Goal: Task Accomplishment & Management: Complete application form

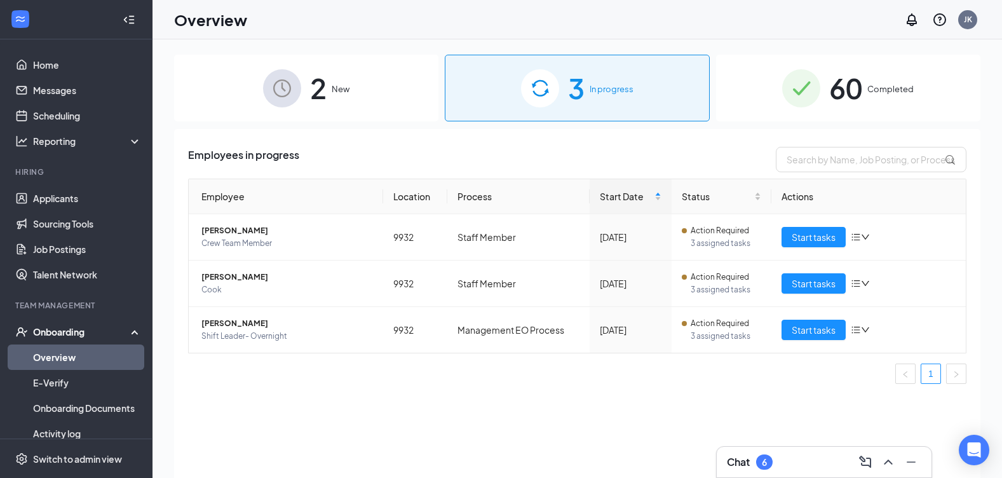
click at [810, 88] on img at bounding box center [801, 88] width 38 height 38
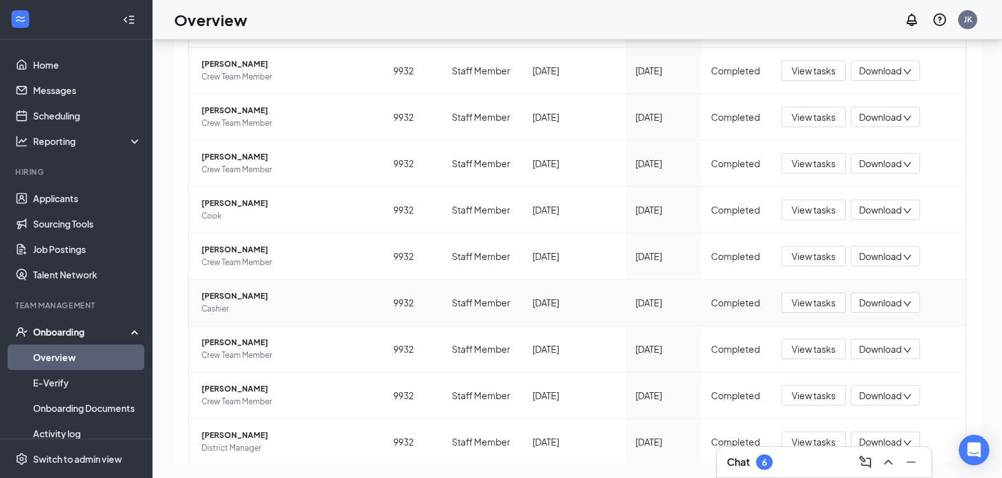
scroll to position [244, 0]
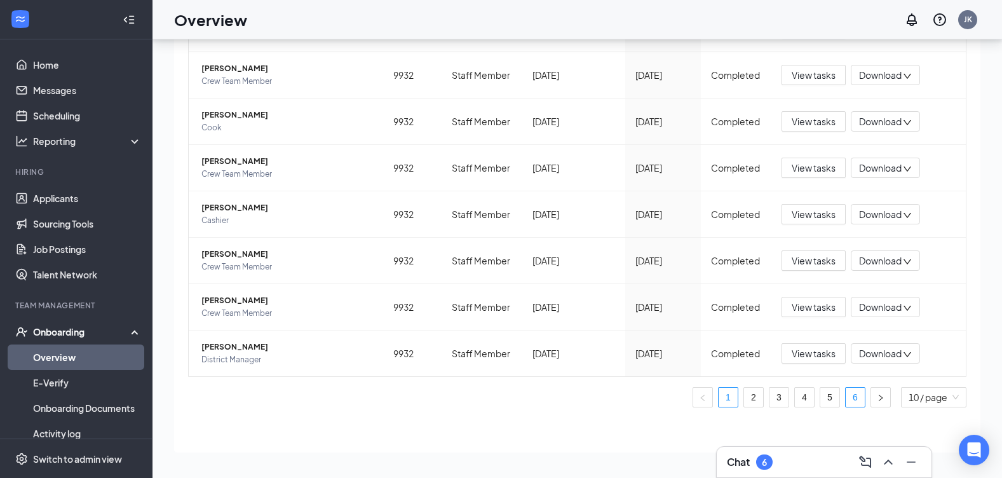
click at [846, 396] on link "6" at bounding box center [855, 397] width 19 height 19
click at [238, 113] on span "[PERSON_NAME]" at bounding box center [287, 115] width 172 height 13
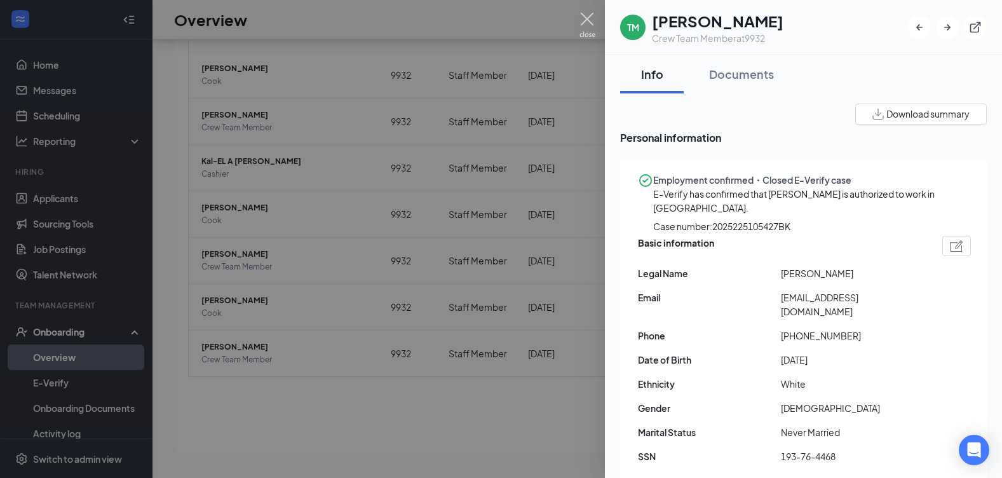
click at [580, 18] on img at bounding box center [588, 25] width 16 height 25
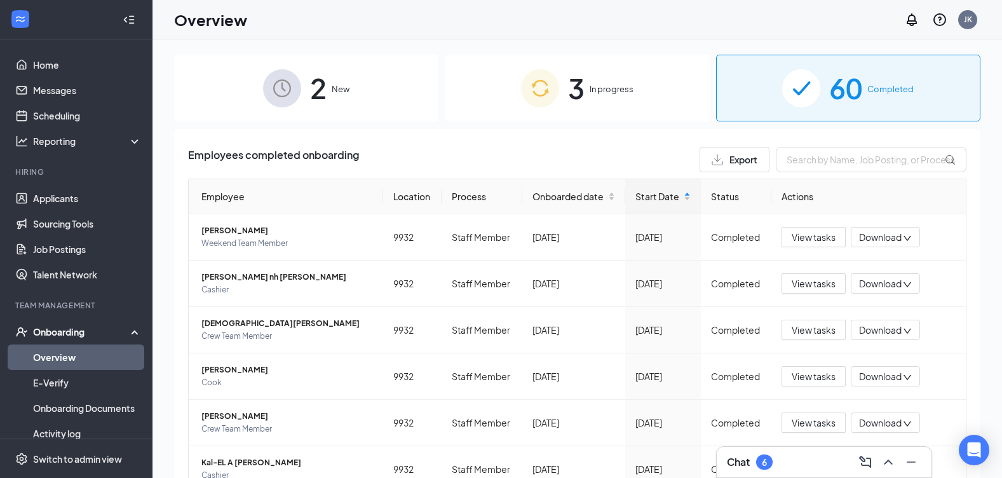
click at [559, 100] on div "3 In progress" at bounding box center [577, 88] width 264 height 67
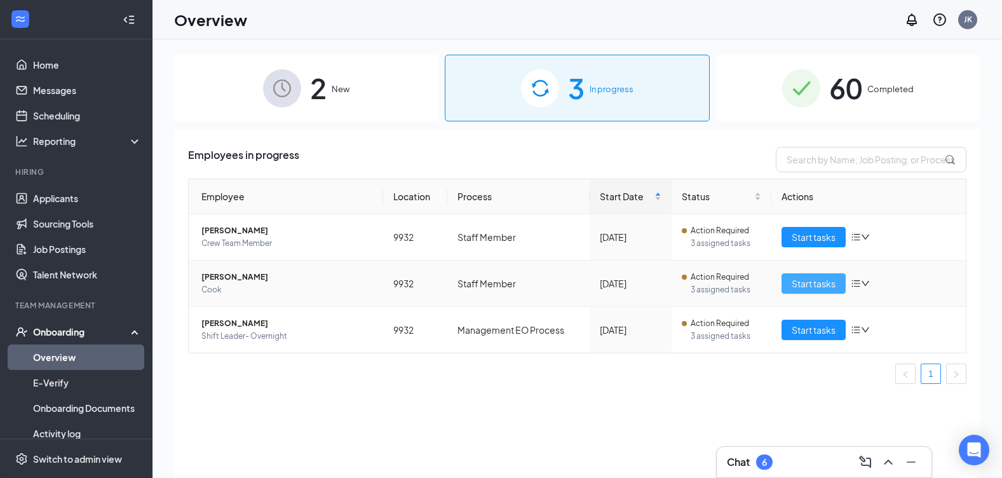
click at [818, 279] on span "Start tasks" at bounding box center [814, 283] width 44 height 14
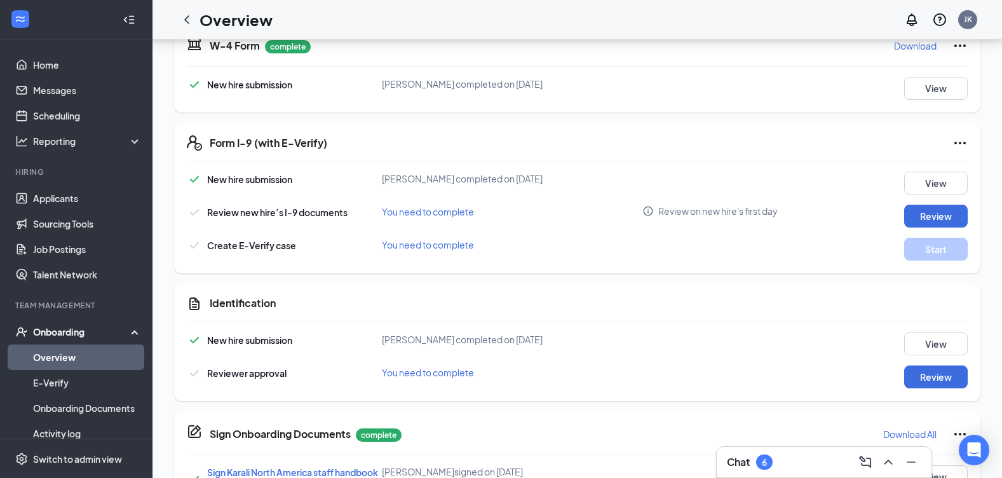
scroll to position [424, 0]
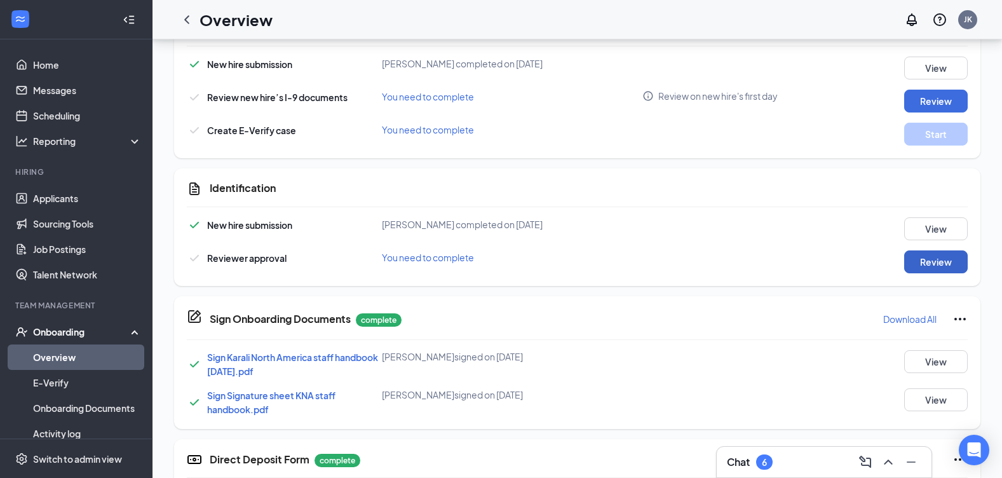
click at [921, 266] on button "Review" at bounding box center [936, 261] width 64 height 23
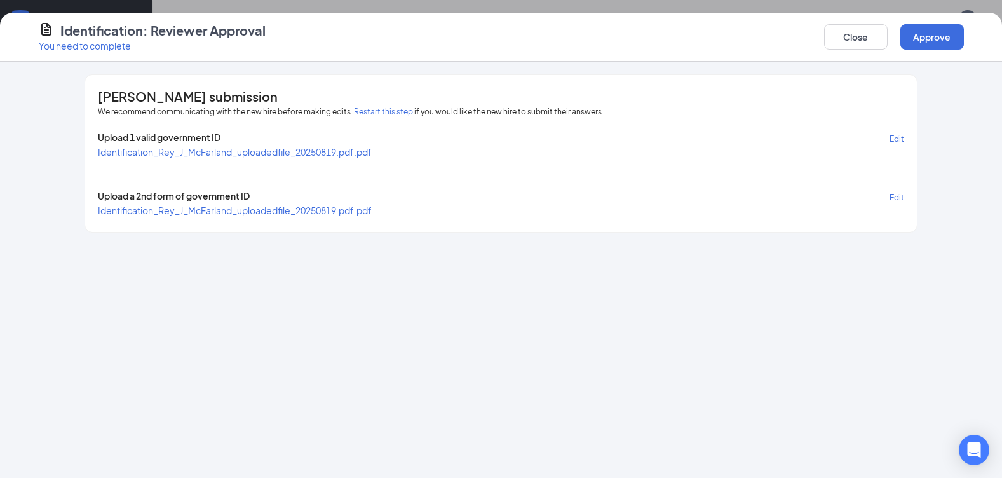
click at [363, 210] on span "Identification_Rey_J_McFarland_uploadedfile_20250819.pdf.pdf" at bounding box center [235, 210] width 274 height 11
click at [368, 147] on span "Identification_Rey_J_McFarland_uploadedfile_20250819.pdf.pdf" at bounding box center [235, 151] width 274 height 11
click at [908, 41] on button "Approve" at bounding box center [933, 36] width 64 height 25
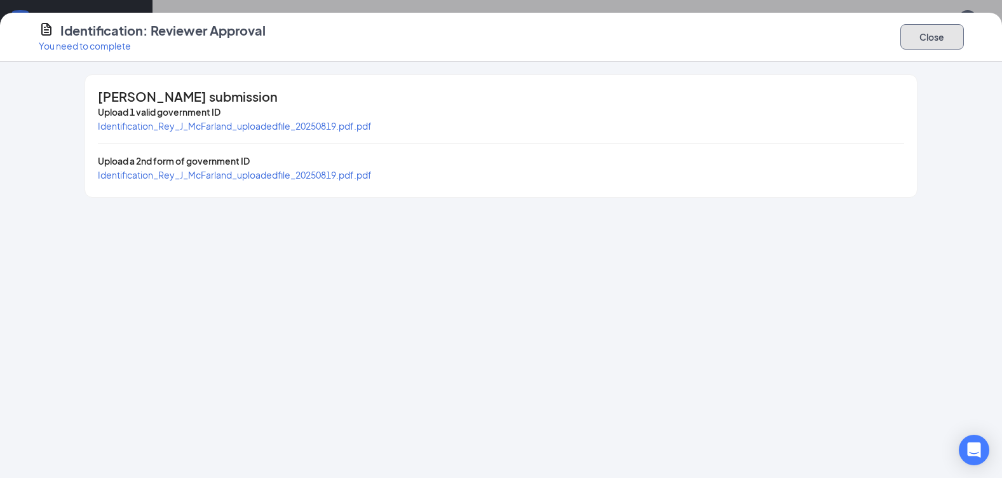
click at [930, 40] on button "Close" at bounding box center [933, 36] width 64 height 25
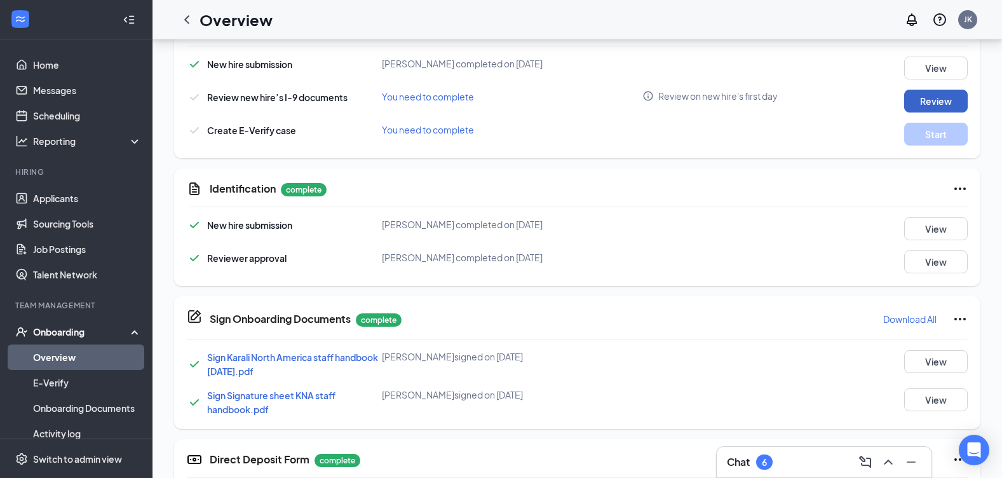
click at [915, 93] on button "Review" at bounding box center [936, 101] width 64 height 23
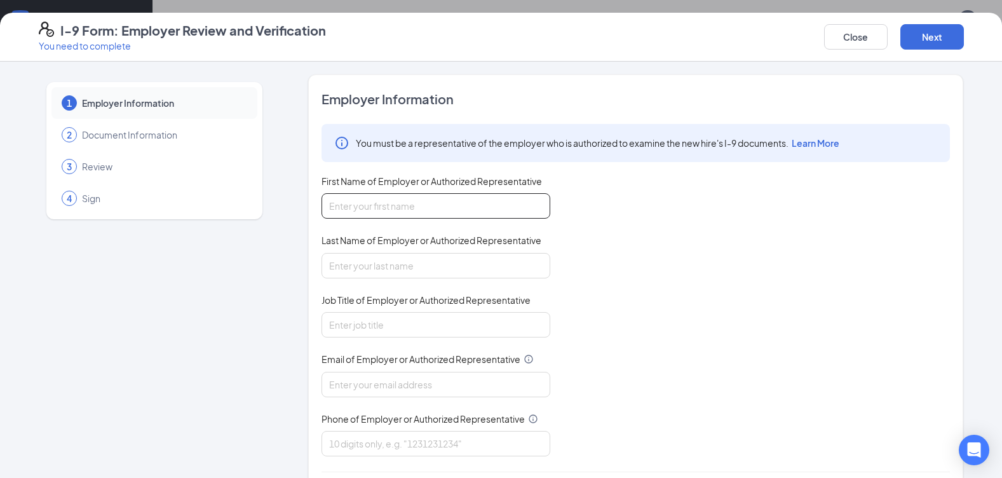
click at [419, 194] on input "First Name of Employer or Authorized Representative" at bounding box center [436, 205] width 229 height 25
type input "[PERSON_NAME]"
type input "Kaydo"
type input "[EMAIL_ADDRESS][DOMAIN_NAME]"
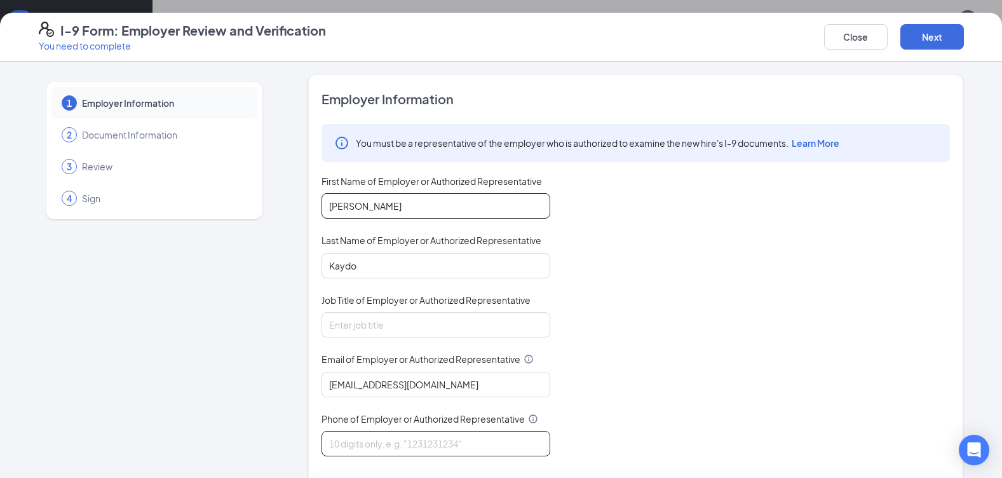
type input "4408139416"
click at [414, 317] on input "Job Title of Employer or Authorized Representative" at bounding box center [436, 324] width 229 height 25
type input "rgm"
click at [944, 41] on button "Next" at bounding box center [933, 36] width 64 height 25
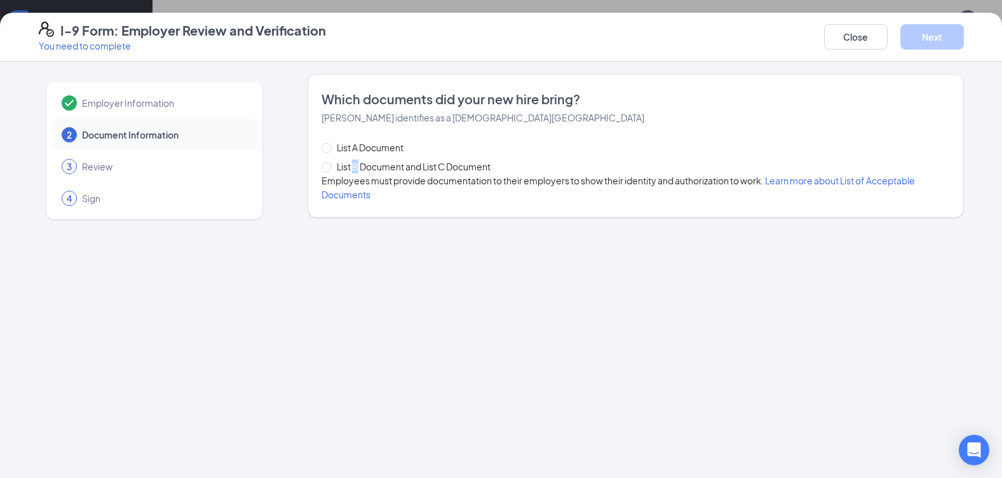
click at [359, 164] on span "List B Document and List C Document" at bounding box center [414, 167] width 164 height 14
drag, startPoint x: 359, startPoint y: 164, endPoint x: 329, endPoint y: 170, distance: 30.5
click at [329, 170] on span at bounding box center [327, 167] width 10 height 10
click at [329, 170] on input "List B Document and List C Document" at bounding box center [326, 166] width 9 height 9
radio input "true"
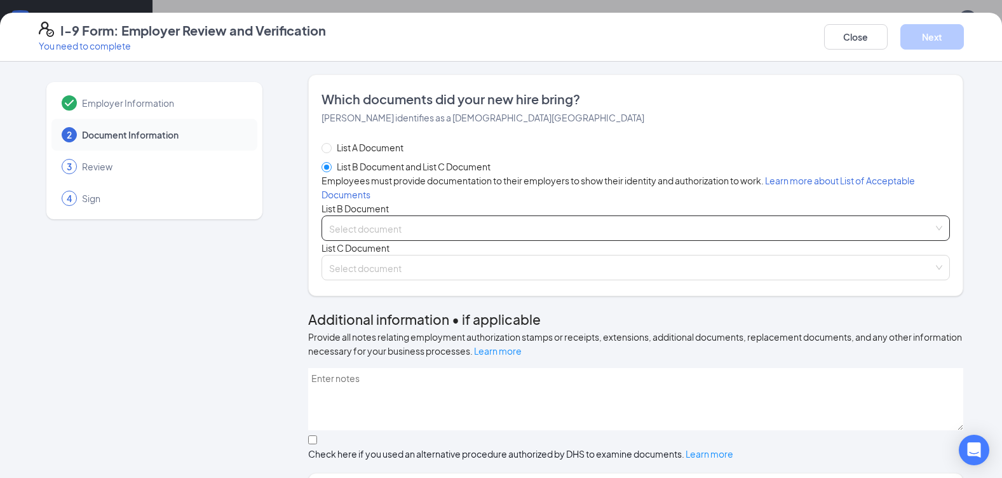
click at [378, 235] on input "search" at bounding box center [631, 225] width 604 height 19
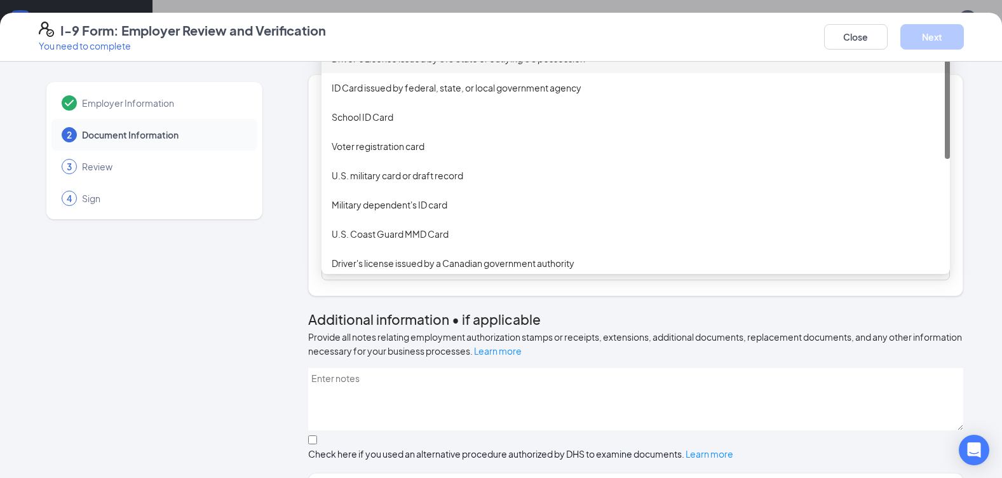
drag, startPoint x: 364, startPoint y: 106, endPoint x: 368, endPoint y: 111, distance: 6.8
click at [364, 65] on div "Driver’s License issued by U.S State or outlying US possession" at bounding box center [636, 58] width 608 height 14
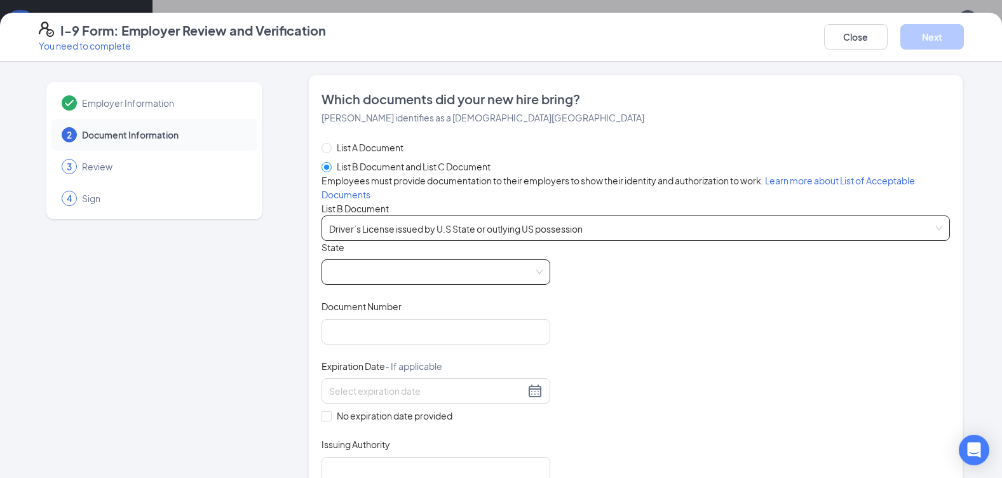
click at [374, 284] on span at bounding box center [436, 272] width 214 height 24
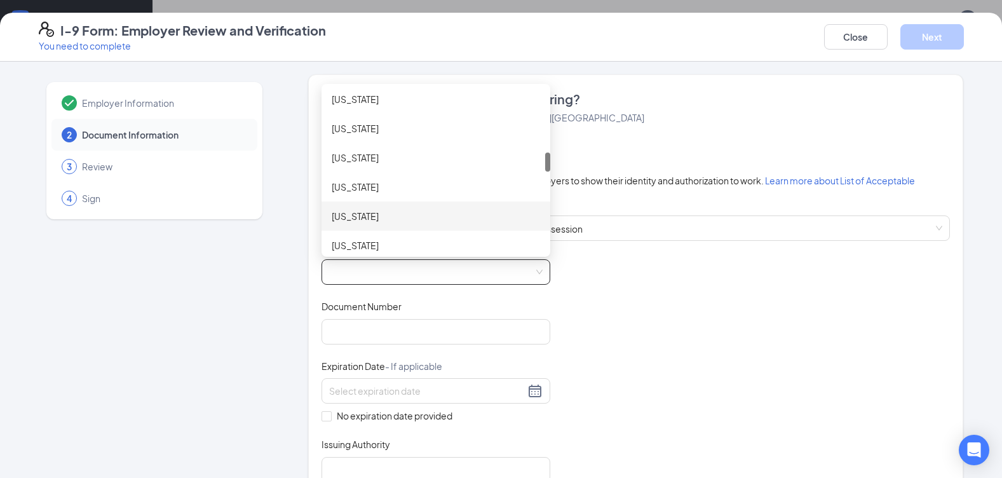
scroll to position [1061, 0]
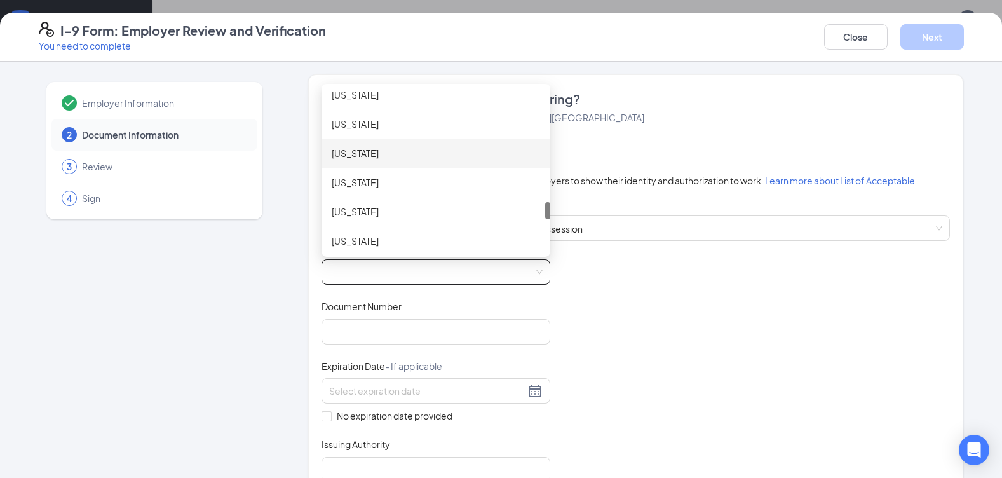
click at [353, 160] on div "[US_STATE]" at bounding box center [436, 153] width 208 height 14
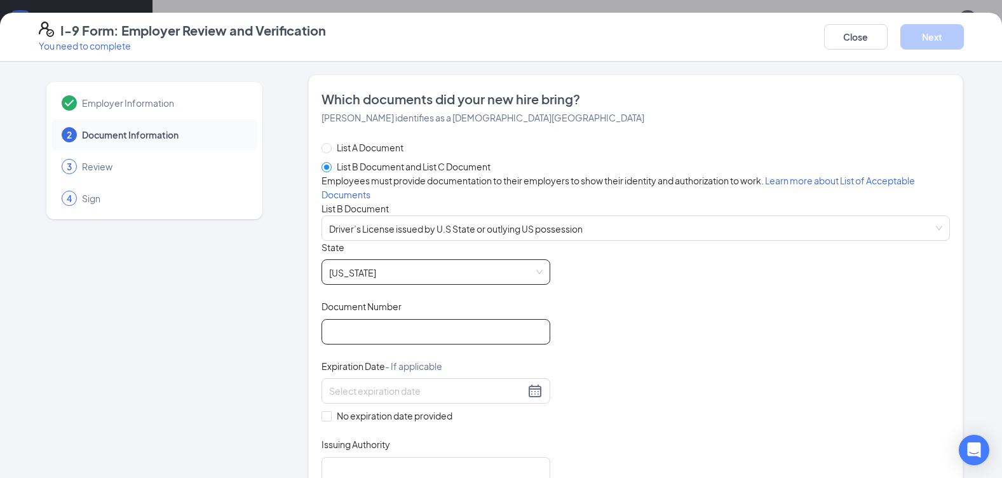
click at [390, 344] on input "Document Number" at bounding box center [436, 331] width 229 height 25
type input "VU289783"
click at [419, 404] on div at bounding box center [436, 390] width 229 height 25
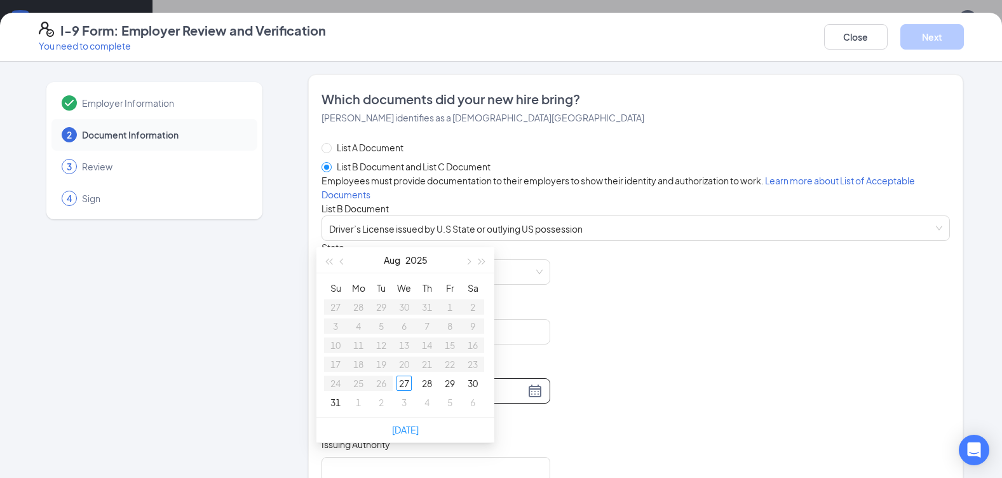
type input "[DATE]"
click at [419, 262] on button "2025" at bounding box center [416, 259] width 22 height 25
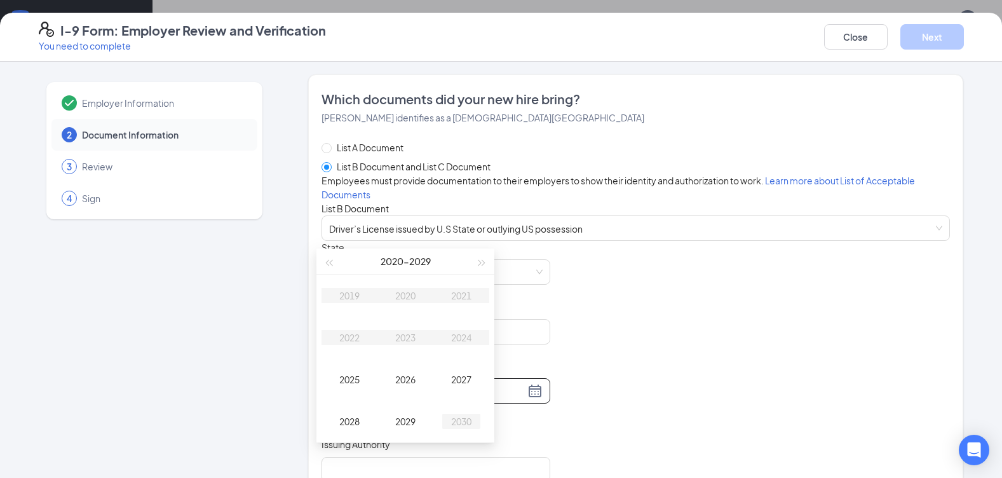
type input "[DATE]"
click at [462, 418] on div "2030" at bounding box center [461, 421] width 38 height 15
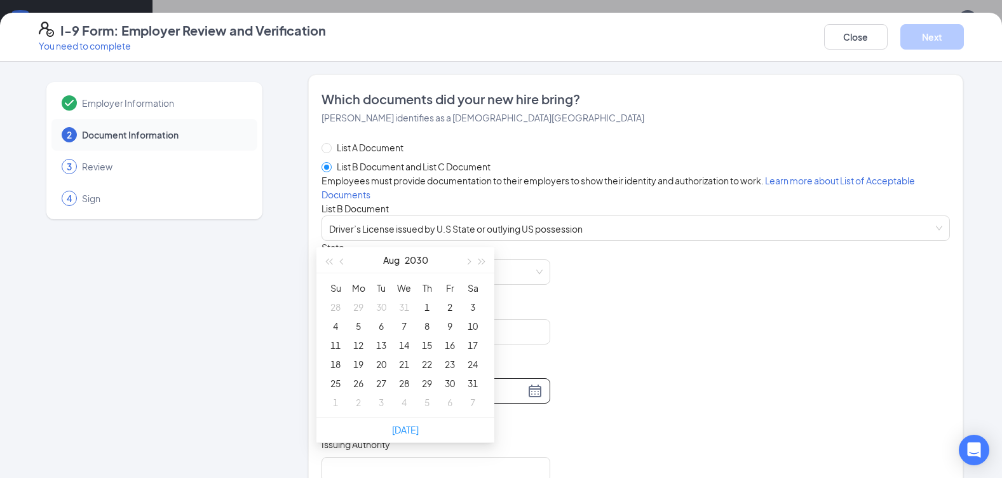
type input "[DATE]"
click at [392, 262] on button "Aug" at bounding box center [391, 259] width 17 height 25
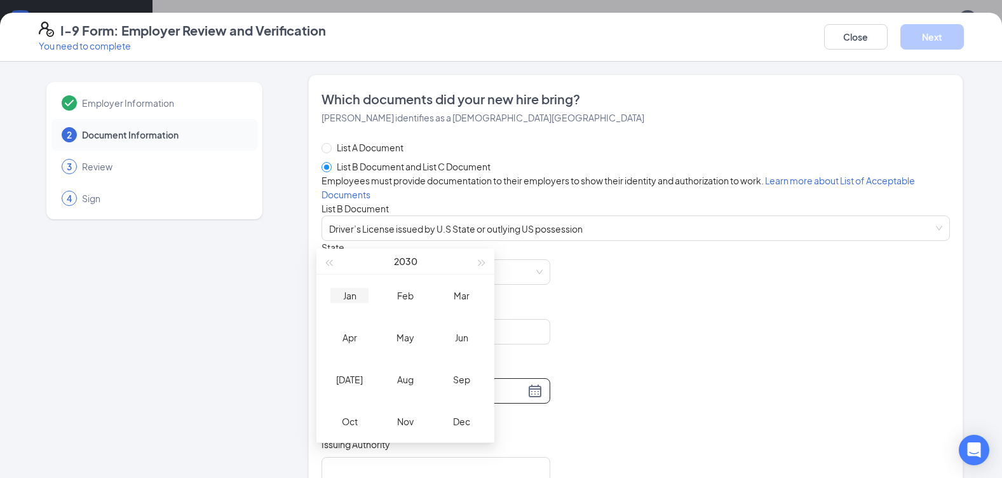
click at [349, 300] on div "Jan" at bounding box center [349, 295] width 38 height 15
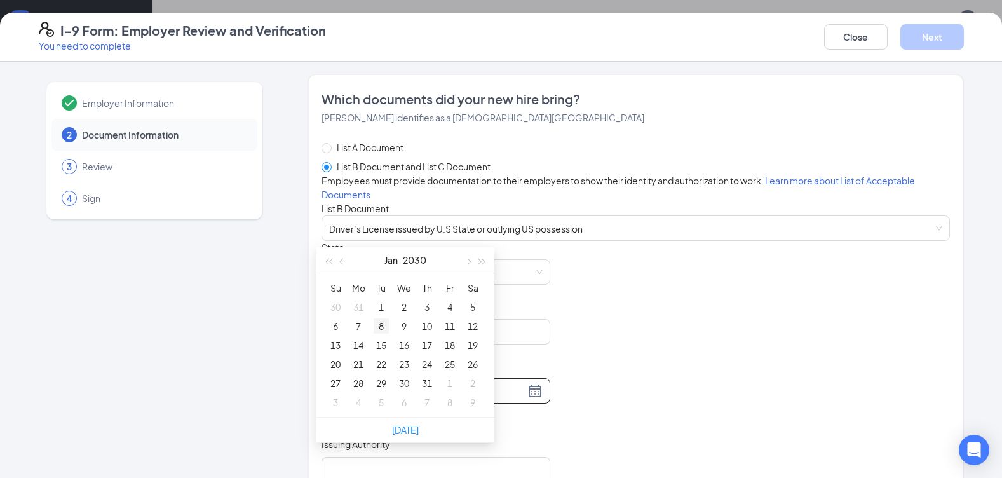
type input "[DATE]"
click at [379, 327] on div "8" at bounding box center [381, 325] width 15 height 15
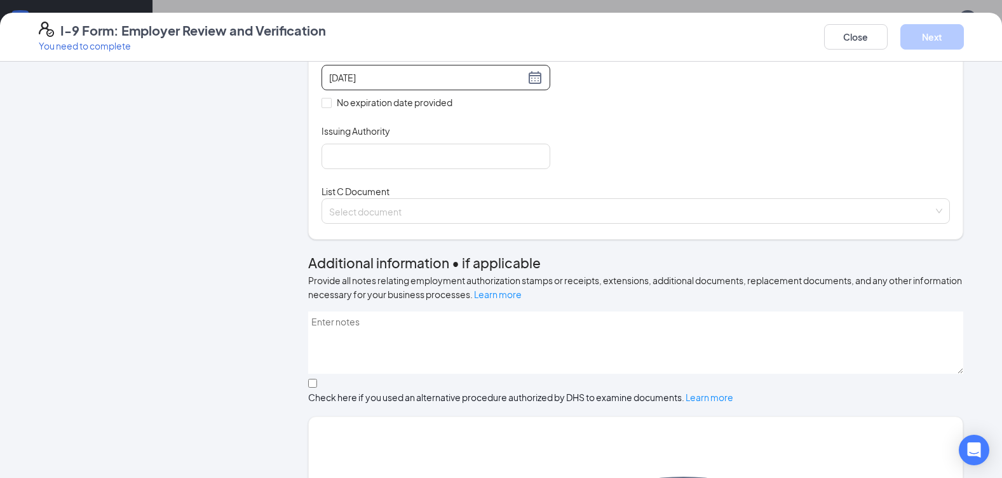
scroll to position [318, 0]
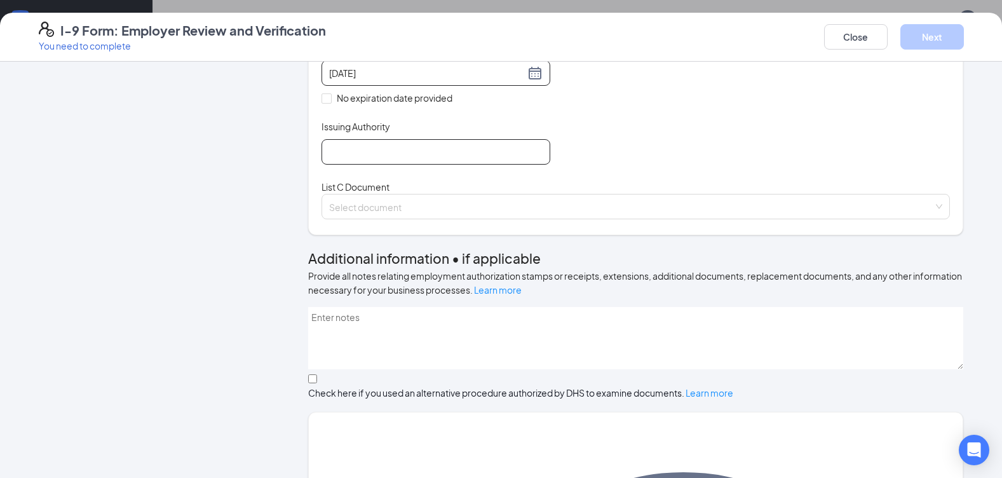
click at [340, 165] on input "Issuing Authority" at bounding box center [436, 151] width 229 height 25
type input "OH"
click at [366, 214] on input "search" at bounding box center [631, 203] width 604 height 19
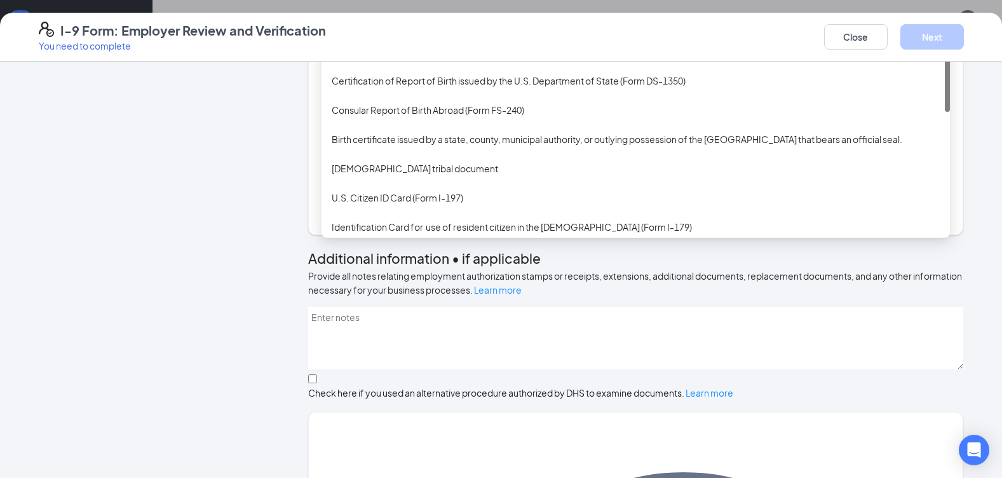
click at [370, 29] on div "Unrestricted Social Security Card" at bounding box center [636, 22] width 608 height 14
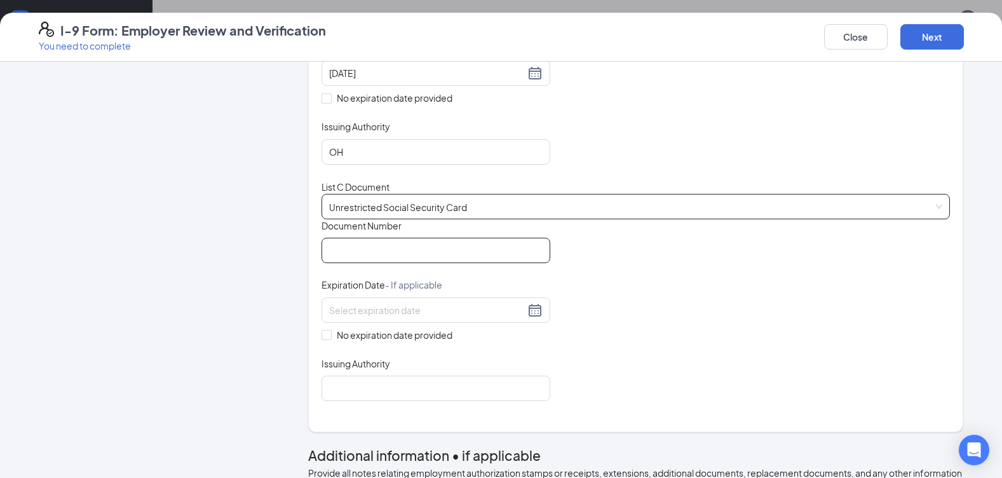
click at [398, 263] on input "Document Number" at bounding box center [436, 250] width 229 height 25
type input "274151438"
click at [325, 339] on input "No expiration date provided" at bounding box center [326, 334] width 9 height 9
checkbox input "true"
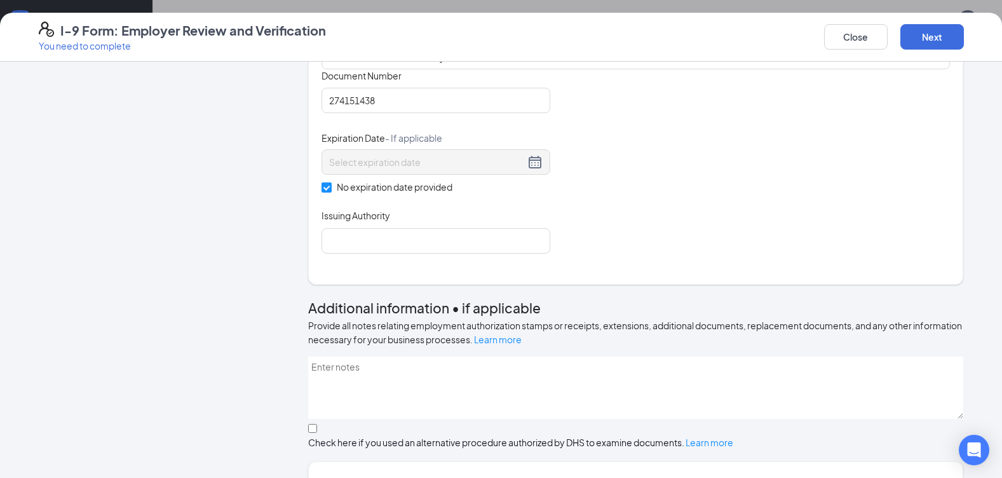
scroll to position [529, 0]
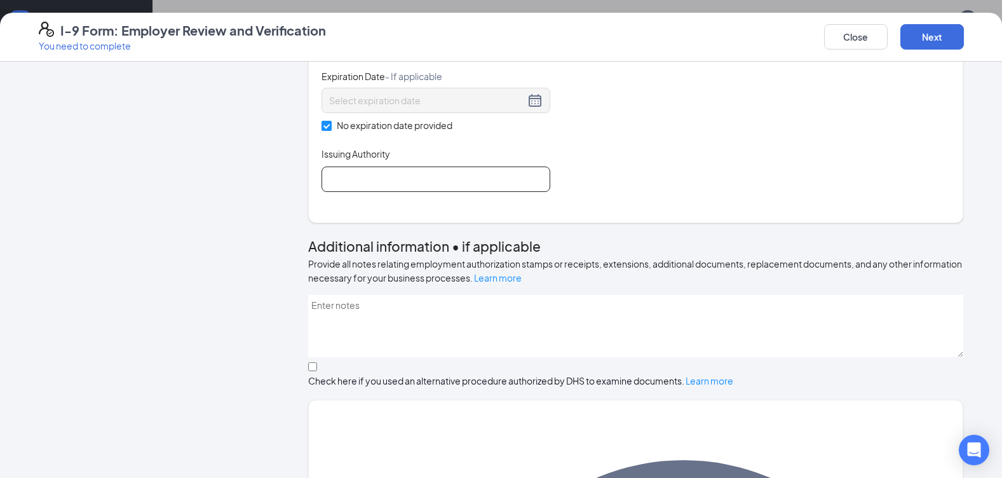
click at [350, 192] on input "Issuing Authority" at bounding box center [436, 179] width 229 height 25
type input "Social Security Office"
click at [933, 43] on button "Next" at bounding box center [933, 36] width 64 height 25
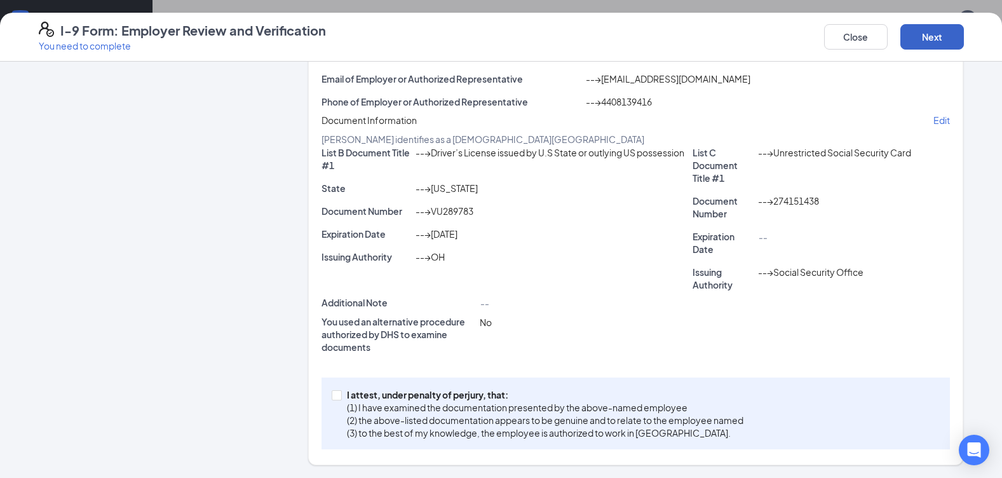
scroll to position [259, 0]
click at [334, 401] on label "I attest, under penalty of [PERSON_NAME], that: (1) I have examined the documen…" at bounding box center [540, 413] width 417 height 51
click at [334, 399] on input "I attest, under penalty of [PERSON_NAME], that: (1) I have examined the documen…" at bounding box center [336, 394] width 9 height 9
checkbox input "true"
click at [941, 35] on button "Next" at bounding box center [933, 36] width 64 height 25
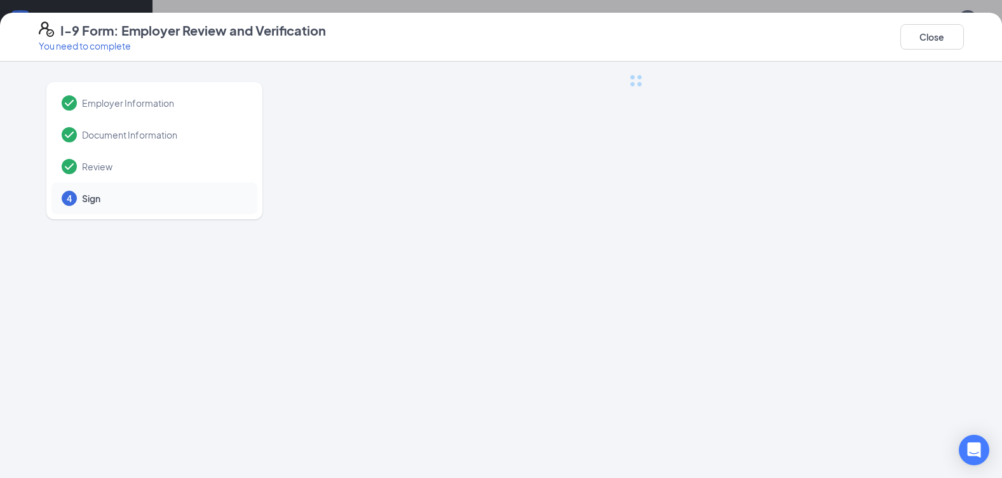
scroll to position [0, 0]
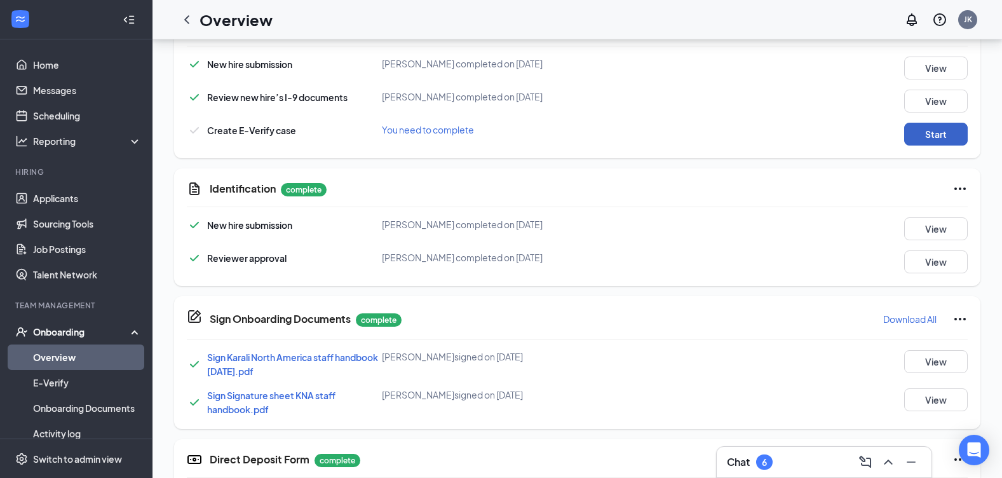
click at [929, 133] on button "Start" at bounding box center [936, 134] width 64 height 23
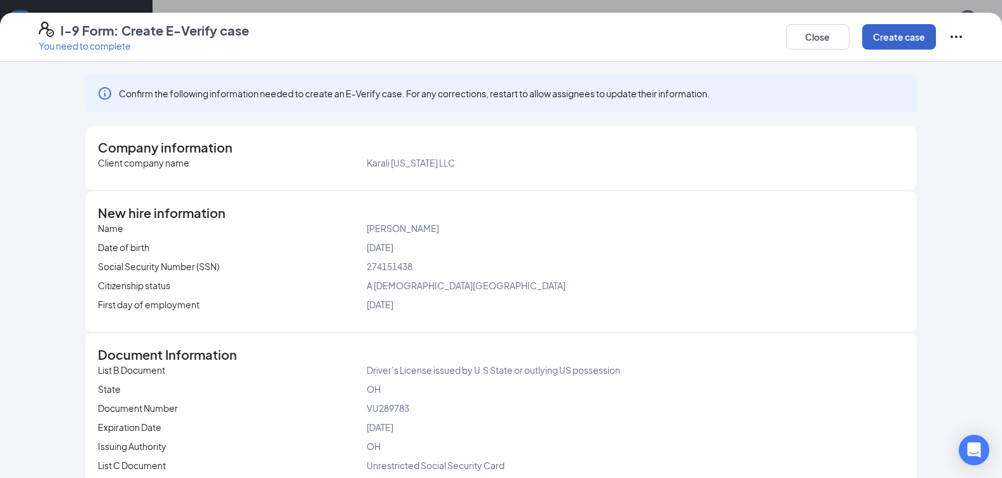
click at [871, 42] on button "Create case" at bounding box center [899, 36] width 74 height 25
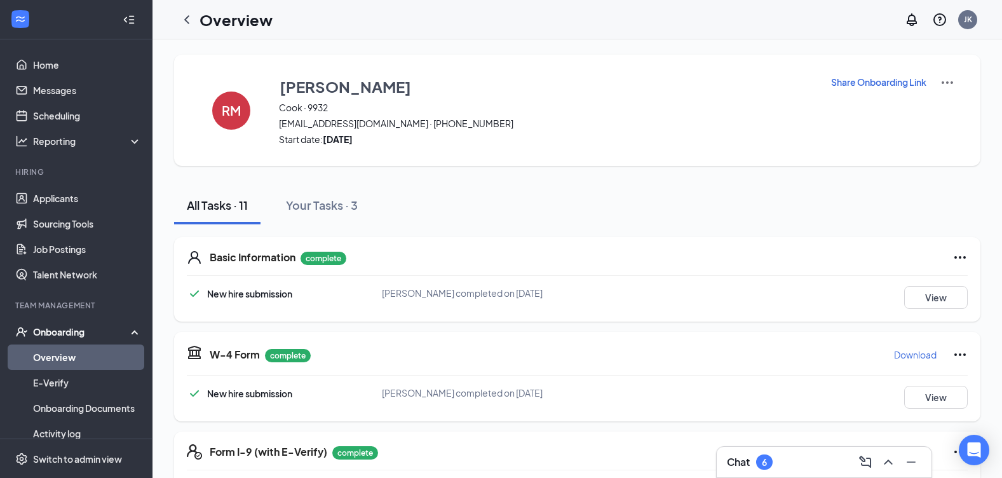
drag, startPoint x: 193, startPoint y: 23, endPoint x: 281, endPoint y: 53, distance: 92.7
click at [193, 23] on icon "ChevronLeft" at bounding box center [186, 19] width 15 height 15
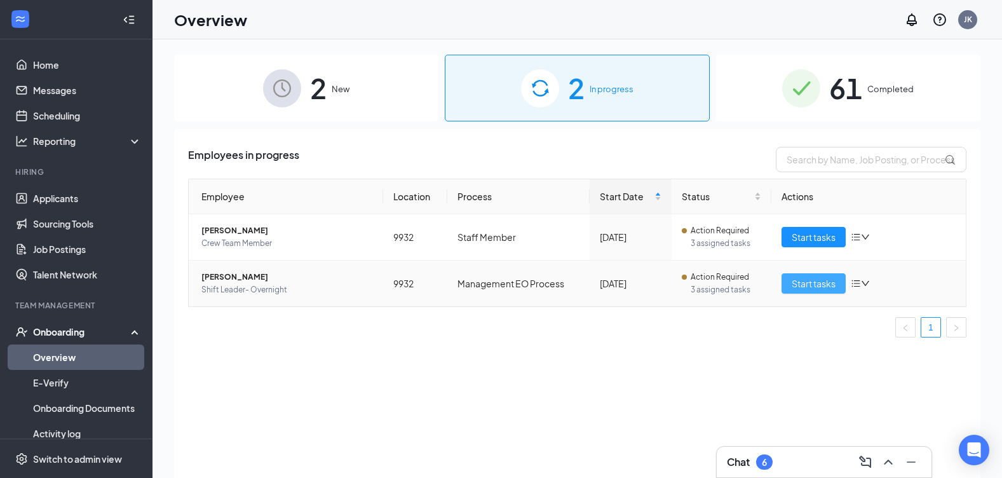
click at [807, 280] on span "Start tasks" at bounding box center [814, 283] width 44 height 14
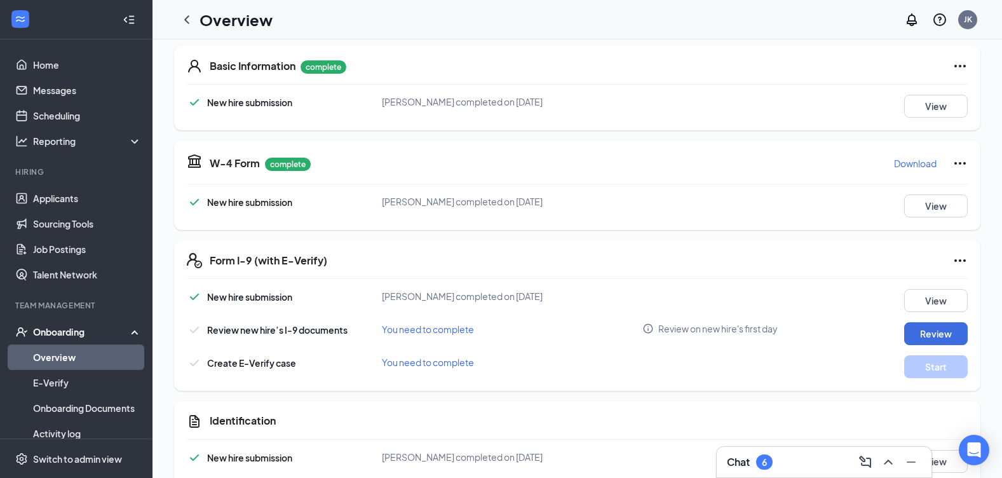
scroll to position [424, 0]
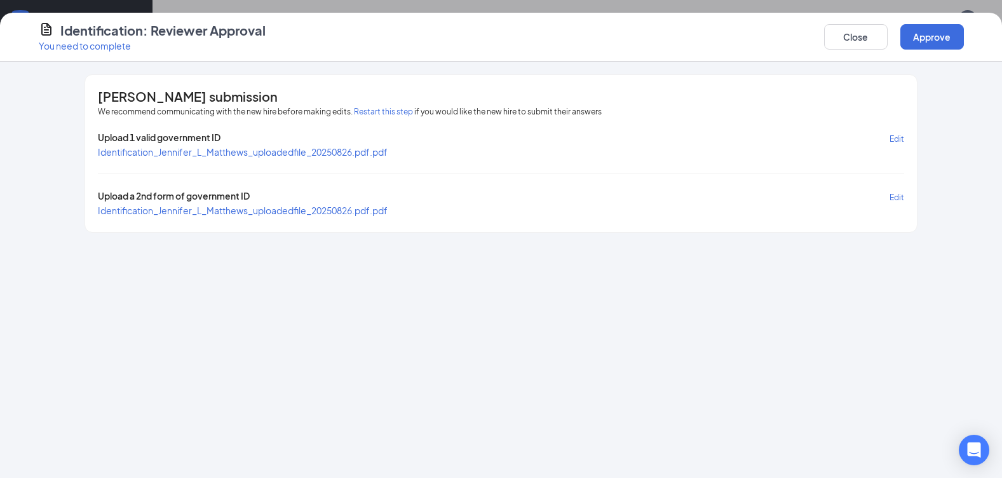
click at [376, 155] on span "Identification_Jennifer_L_Matthews_uploadedfile_20250826.pdf.pdf" at bounding box center [243, 151] width 290 height 11
click at [912, 36] on button "Approve" at bounding box center [933, 36] width 64 height 25
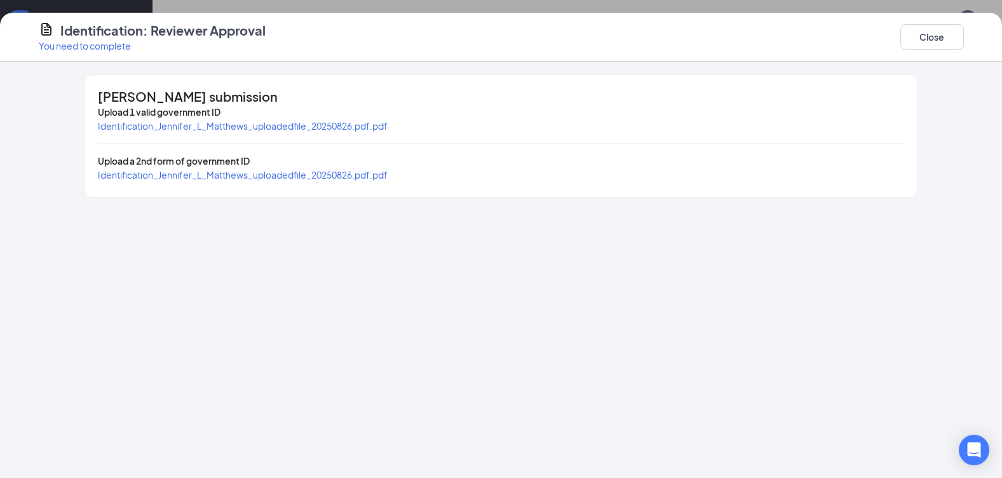
click at [359, 180] on span "Identification_Jennifer_L_Matthews_uploadedfile_20250826.pdf.pdf" at bounding box center [243, 174] width 290 height 11
click at [923, 25] on button "Close" at bounding box center [933, 36] width 64 height 25
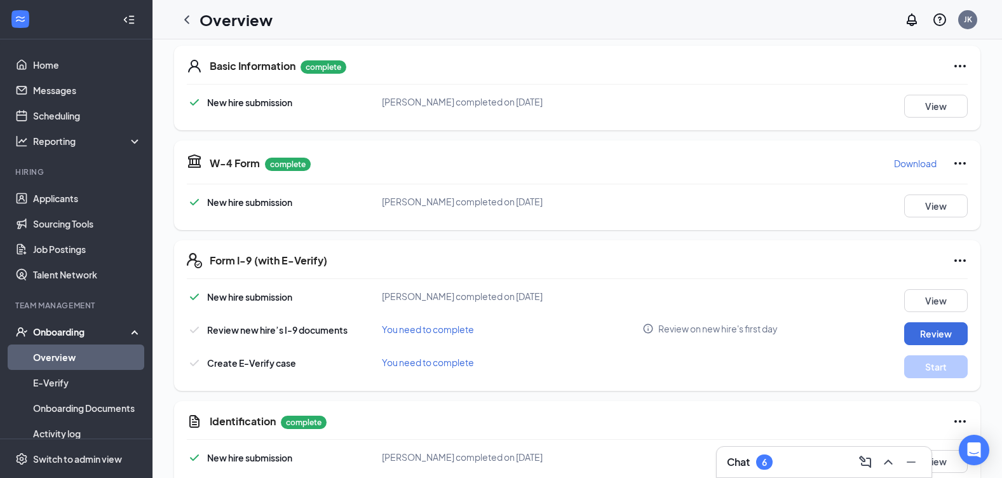
scroll to position [106, 0]
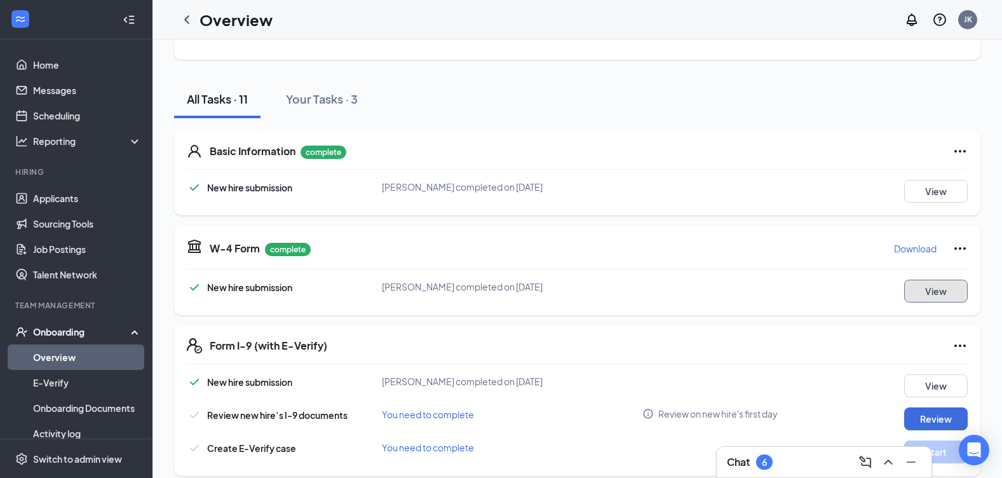
click at [934, 293] on button "View" at bounding box center [936, 291] width 64 height 23
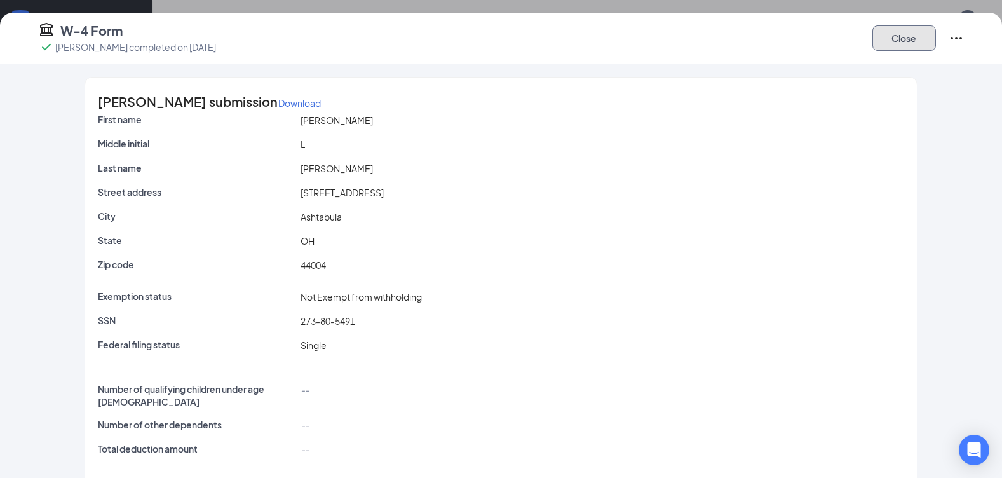
click at [887, 33] on button "Close" at bounding box center [905, 37] width 64 height 25
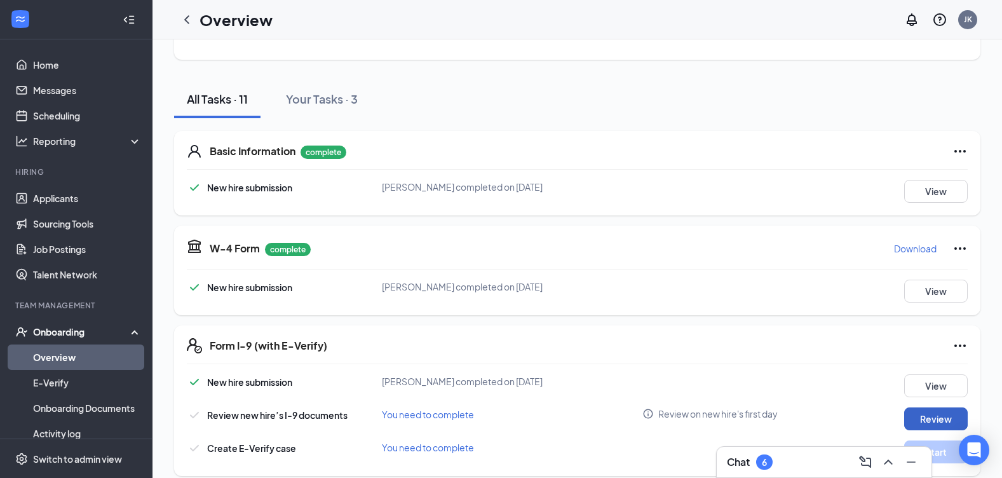
click at [911, 412] on button "Review" at bounding box center [936, 418] width 64 height 23
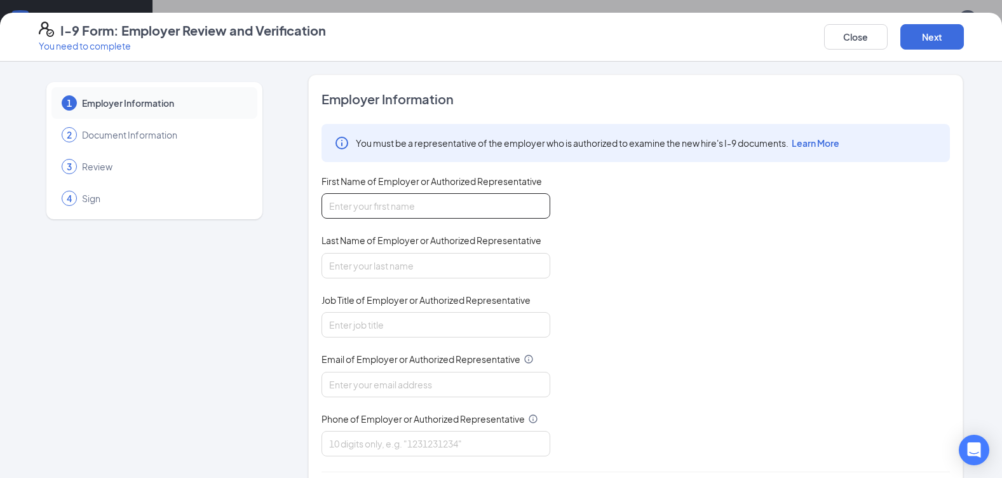
click at [407, 210] on input "First Name of Employer or Authorized Representative" at bounding box center [436, 205] width 229 height 25
type input "[PERSON_NAME]"
type input "Kaydo"
type input "[EMAIL_ADDRESS][DOMAIN_NAME]"
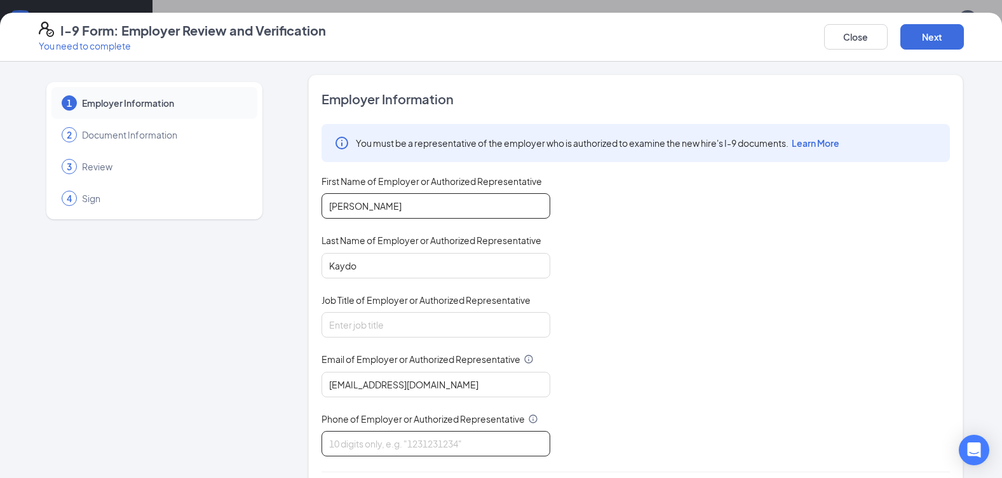
type input "4408139416"
click at [414, 316] on input "Job Title of Employer or Authorized Representative" at bounding box center [436, 324] width 229 height 25
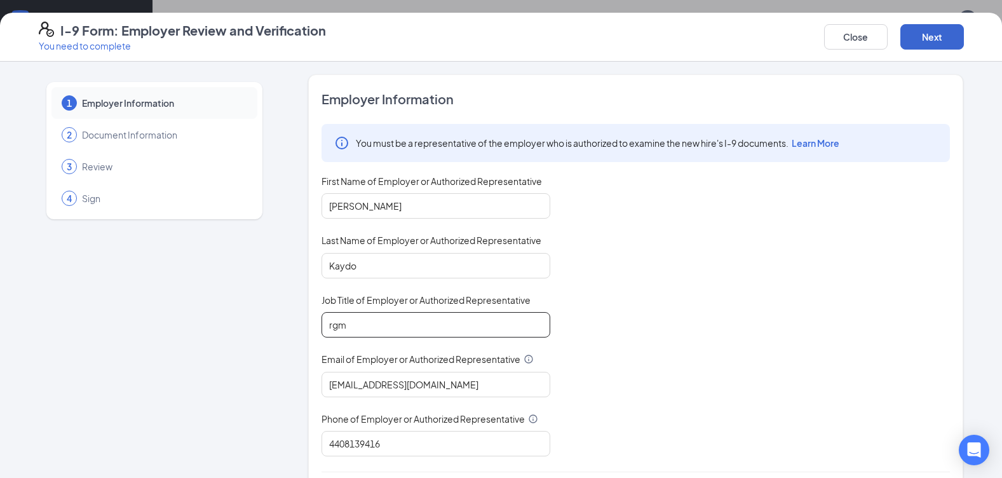
type input "rgm"
click at [918, 34] on button "Next" at bounding box center [933, 36] width 64 height 25
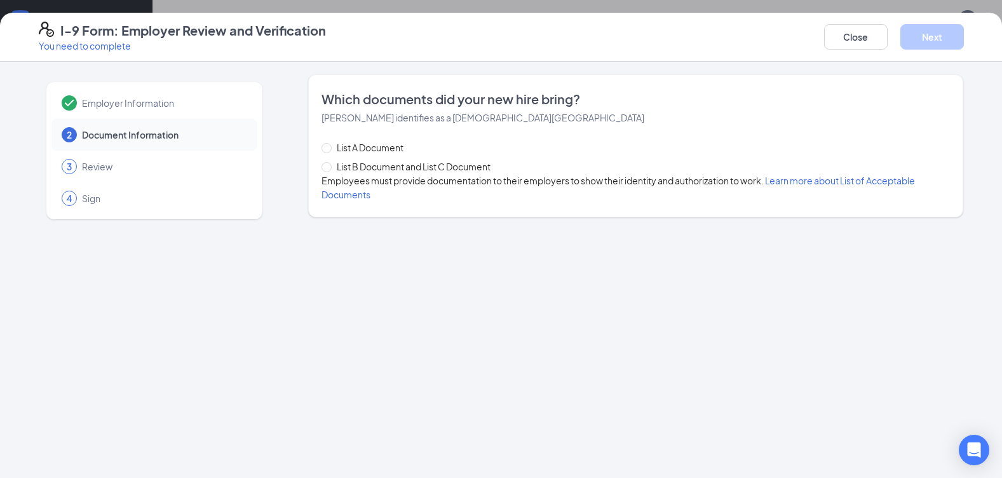
click at [336, 161] on span "List B Document and List C Document" at bounding box center [414, 167] width 164 height 14
click at [330, 162] on input "List B Document and List C Document" at bounding box center [326, 166] width 9 height 9
radio input "true"
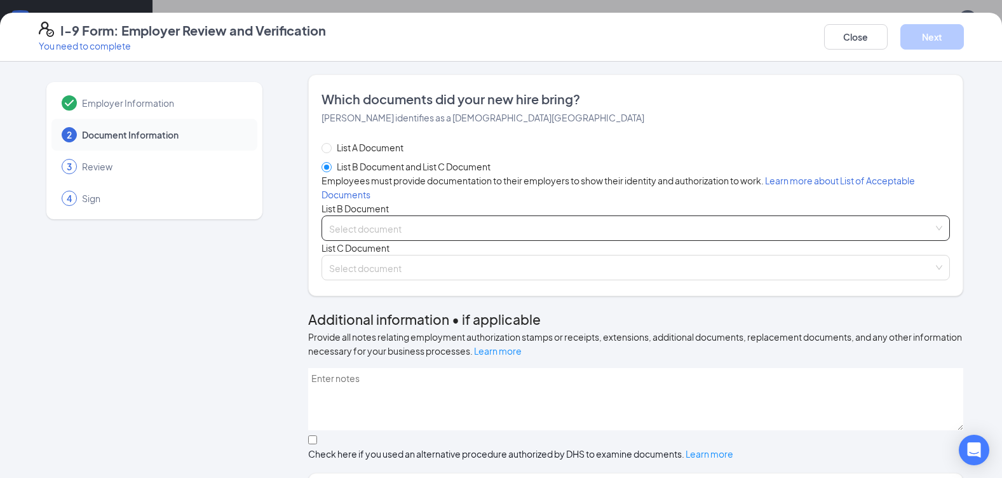
click at [381, 235] on input "search" at bounding box center [631, 225] width 604 height 19
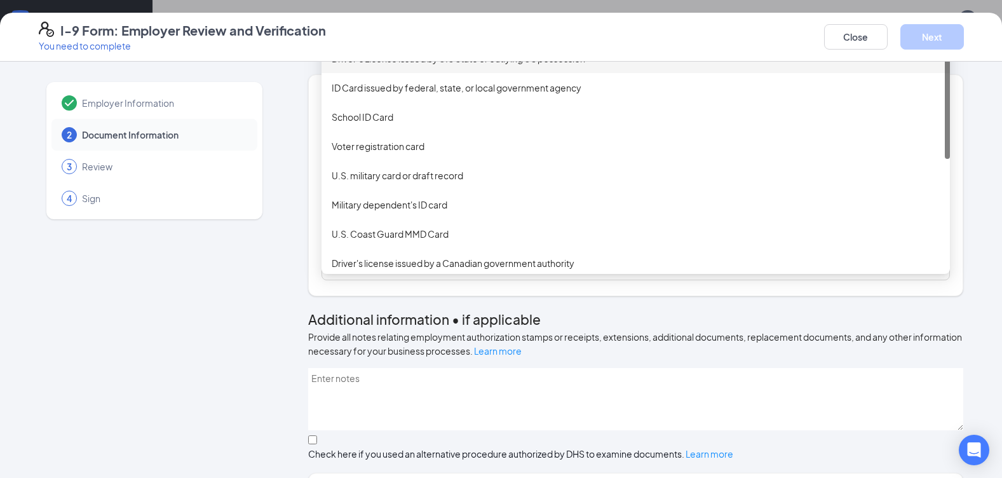
click at [394, 65] on div "Driver’s License issued by U.S State or outlying US possession" at bounding box center [636, 58] width 608 height 14
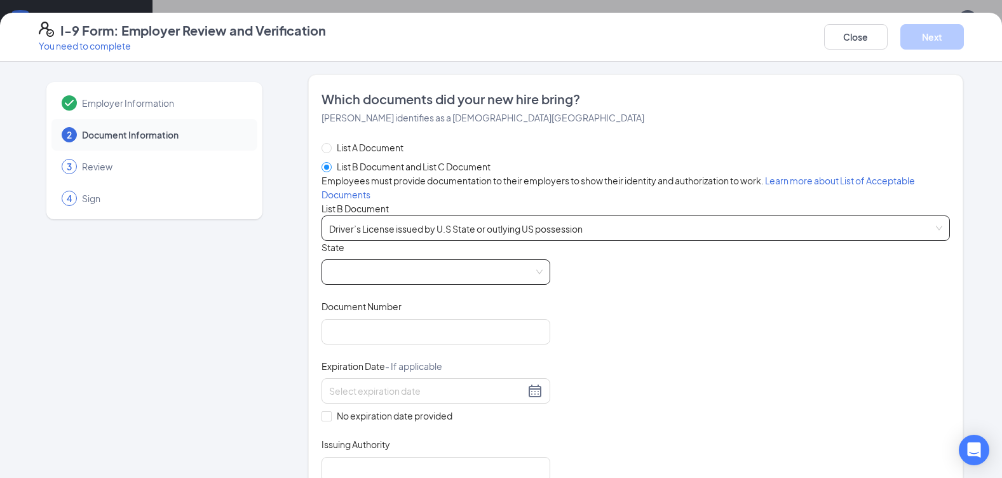
click at [408, 284] on span at bounding box center [436, 272] width 214 height 24
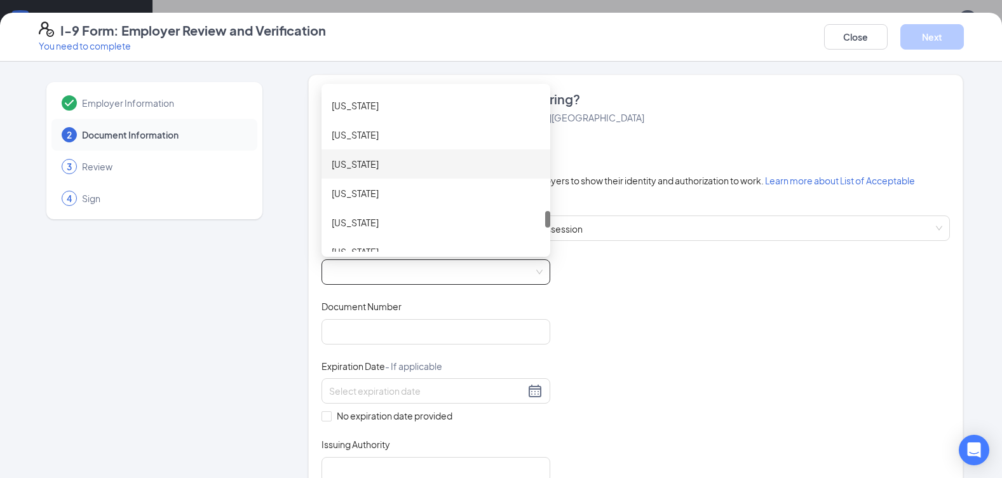
scroll to position [1061, 0]
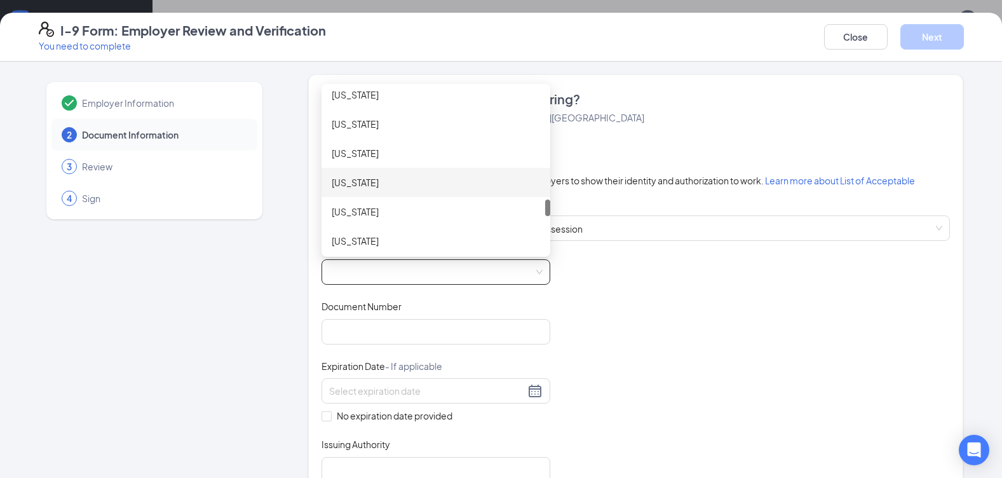
click at [343, 160] on div "[US_STATE]" at bounding box center [436, 153] width 208 height 14
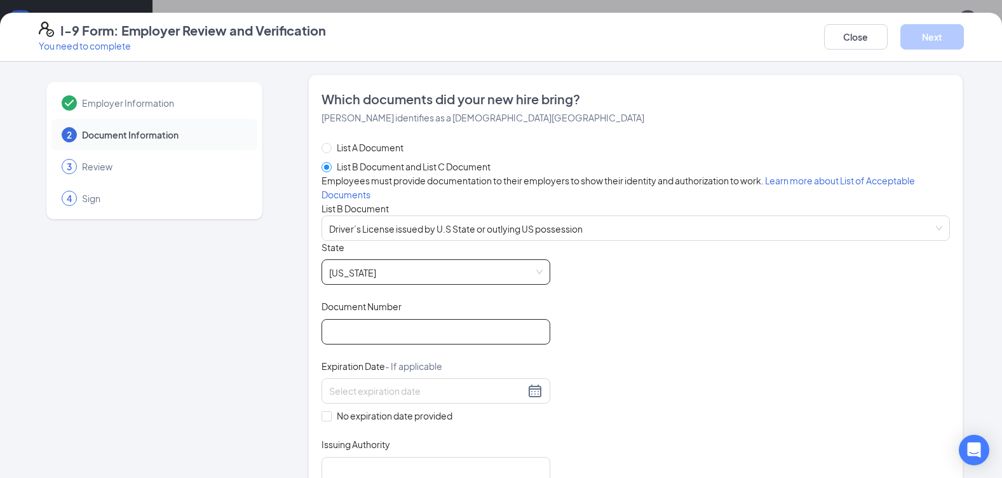
click at [350, 344] on input "Document Number" at bounding box center [436, 331] width 229 height 25
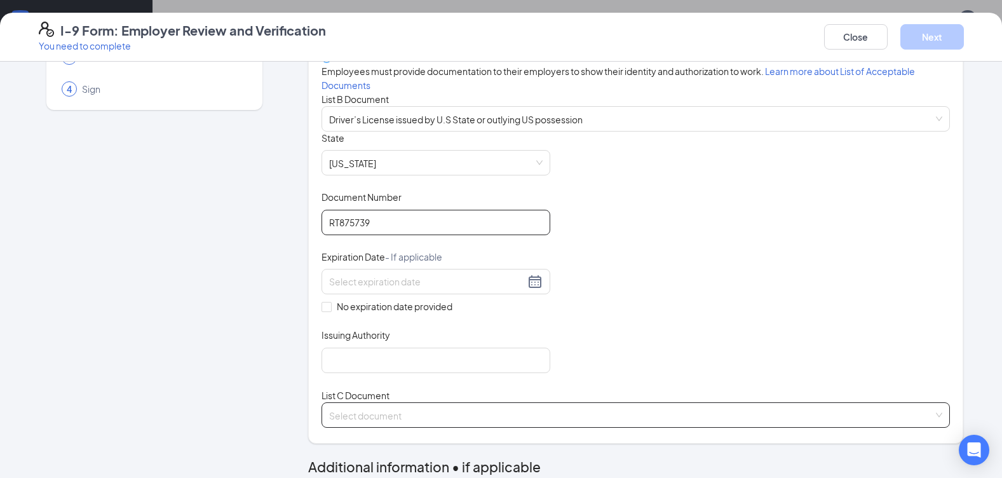
scroll to position [212, 0]
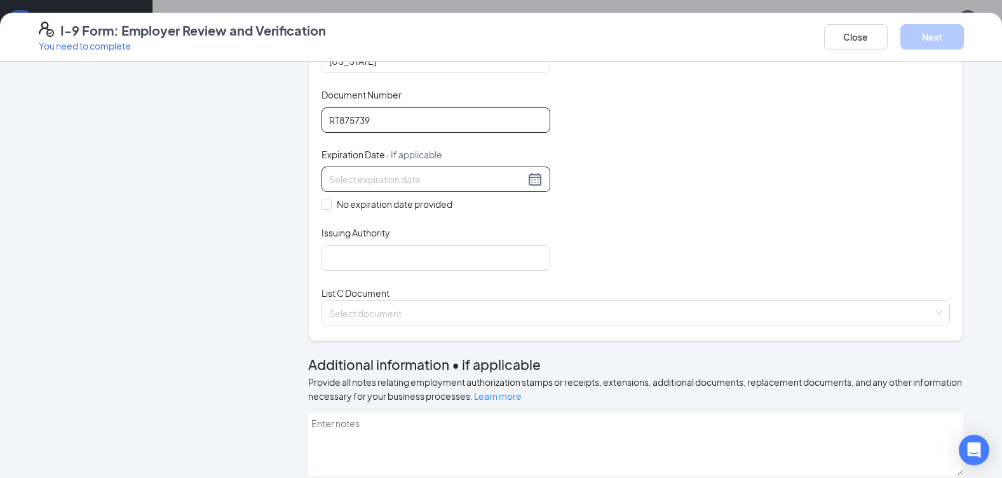
type input "RT875739"
click at [390, 186] on input at bounding box center [427, 179] width 196 height 14
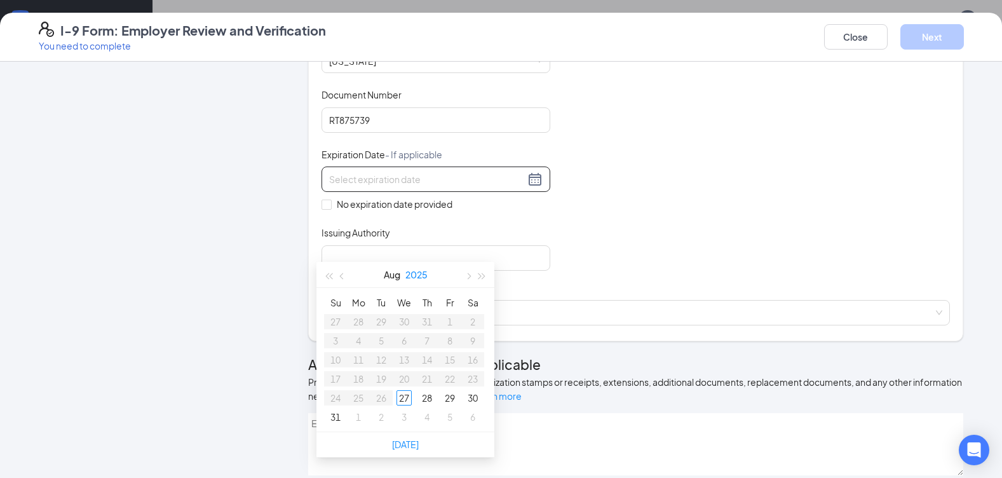
click at [421, 275] on button "2025" at bounding box center [416, 274] width 22 height 25
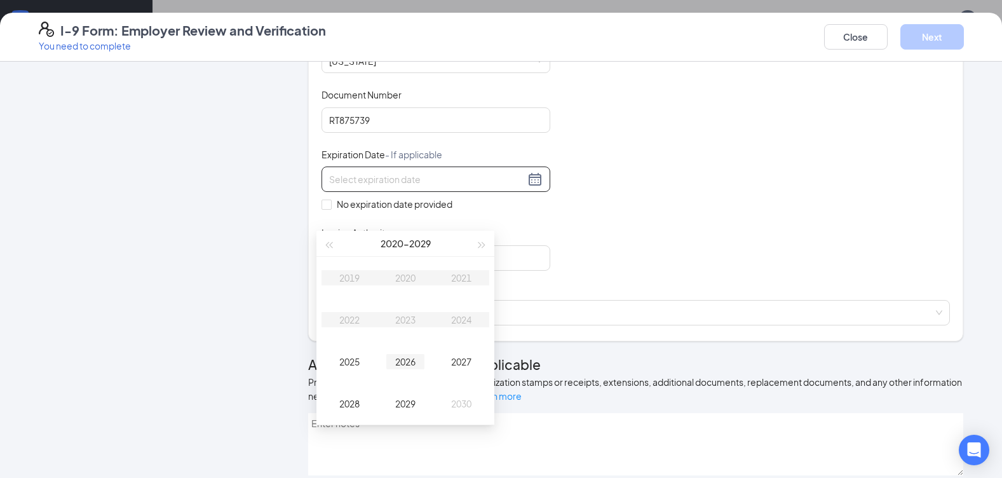
type input "[DATE]"
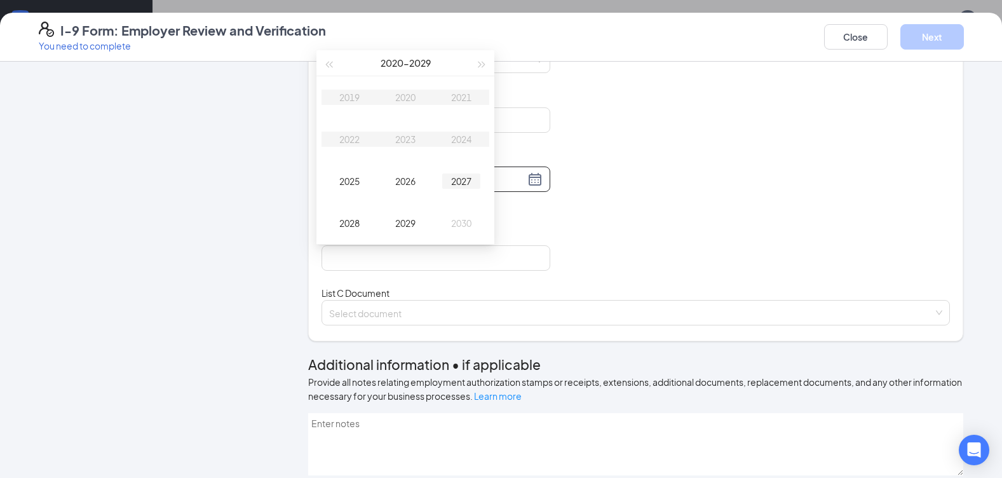
type input "[DATE]"
click at [479, 65] on span "button" at bounding box center [482, 65] width 6 height 6
click at [346, 137] on div "2032" at bounding box center [349, 139] width 38 height 15
type input "[DATE]"
click at [405, 182] on div "Aug" at bounding box center [405, 181] width 38 height 15
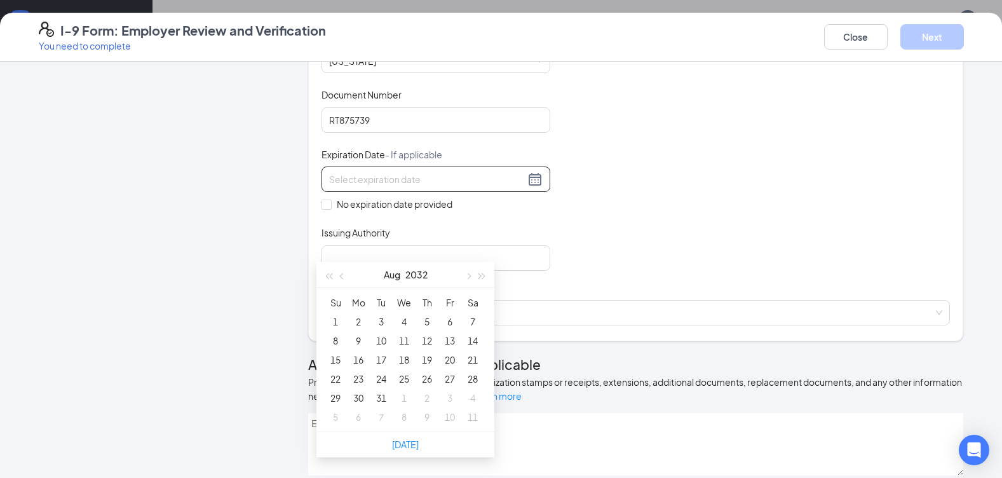
type input "[DATE]"
click at [332, 318] on div "1" at bounding box center [335, 321] width 15 height 15
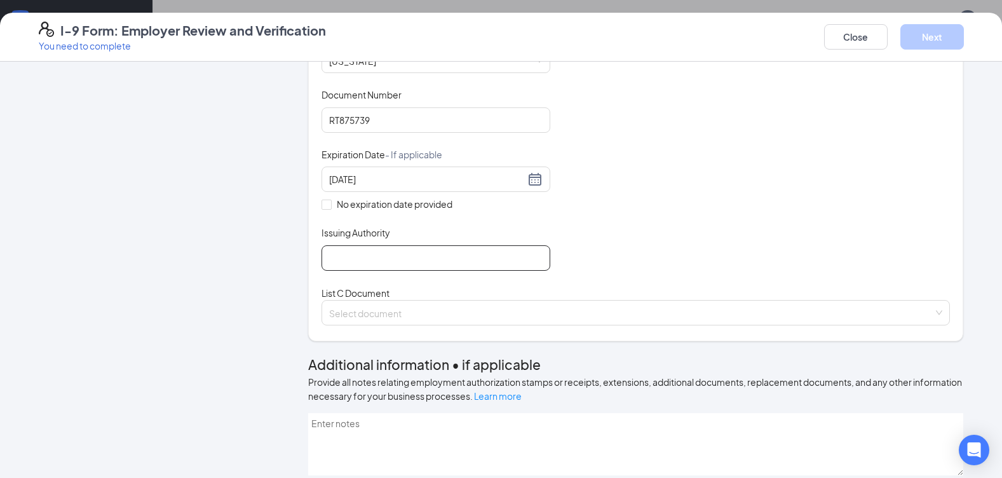
click at [367, 271] on input "Issuing Authority" at bounding box center [436, 257] width 229 height 25
type input "OH"
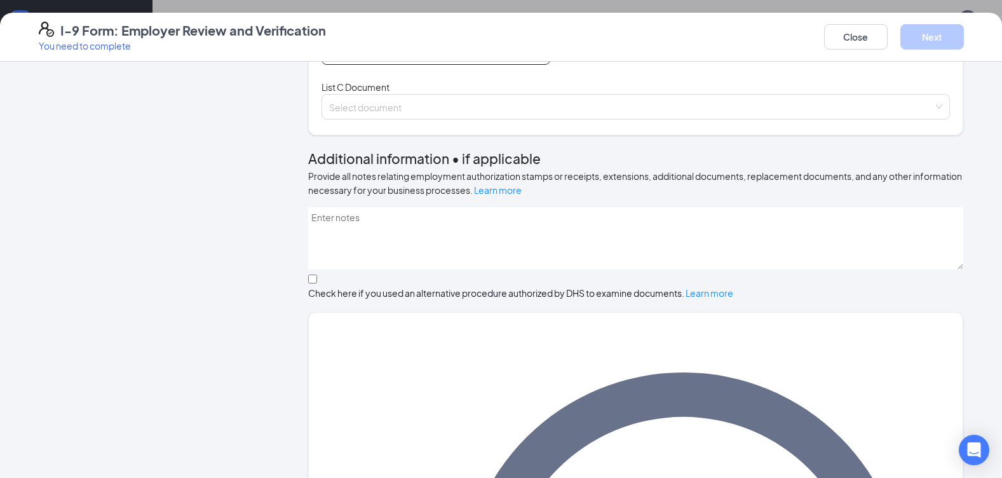
scroll to position [424, 0]
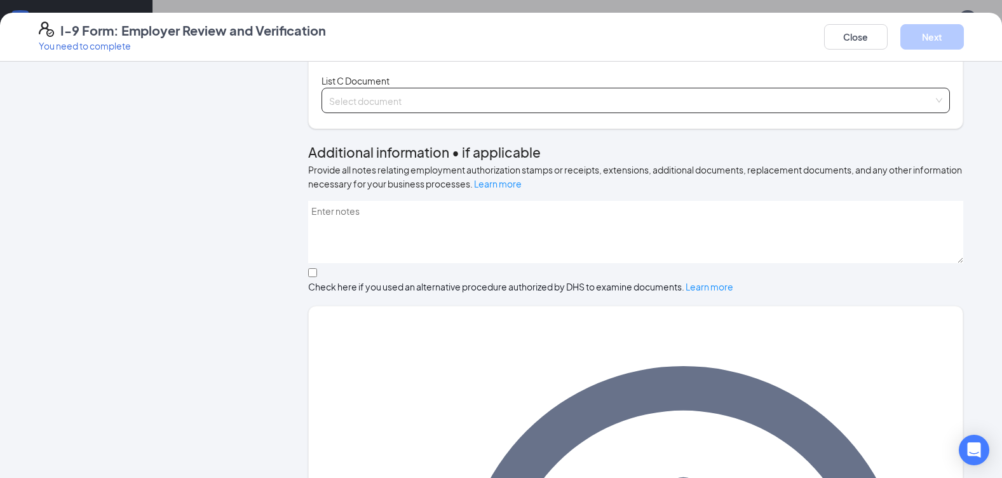
click at [383, 107] on input "search" at bounding box center [631, 97] width 604 height 19
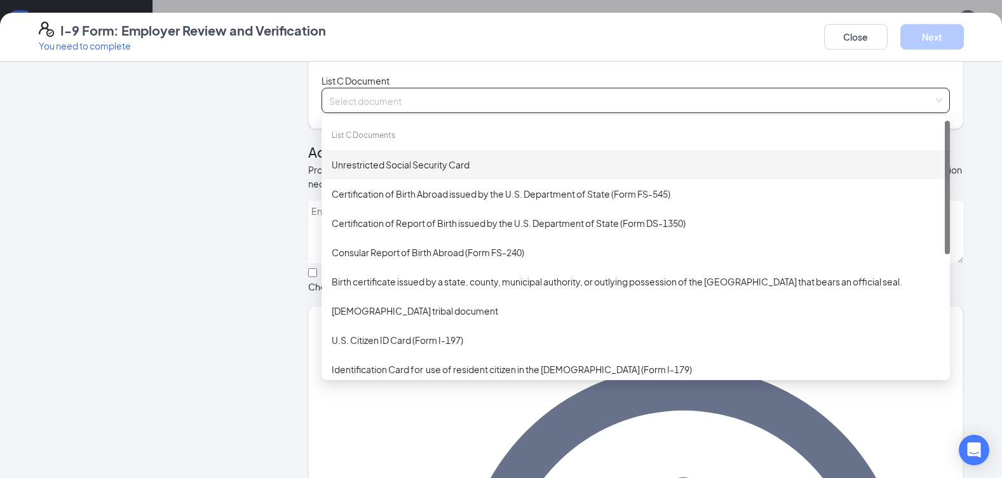
click at [405, 172] on div "Unrestricted Social Security Card" at bounding box center [636, 165] width 608 height 14
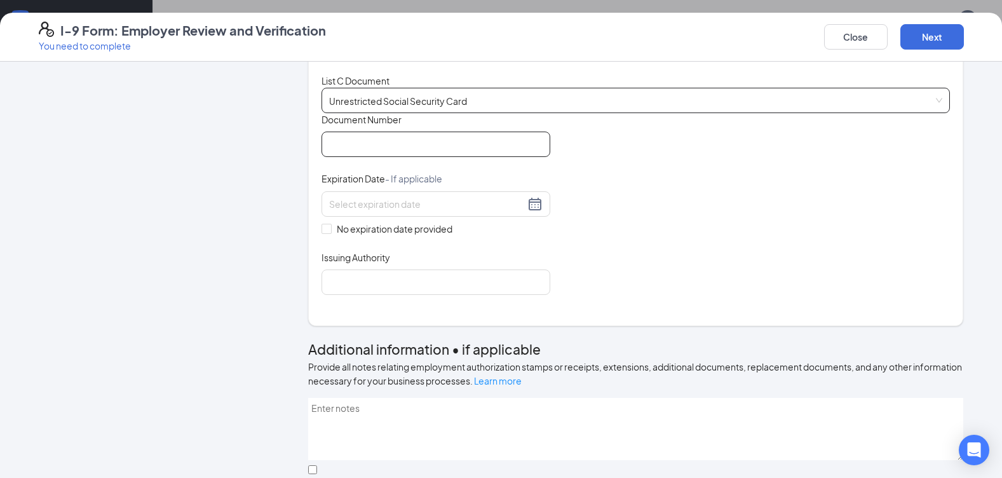
click at [409, 157] on input "Document Number" at bounding box center [436, 144] width 229 height 25
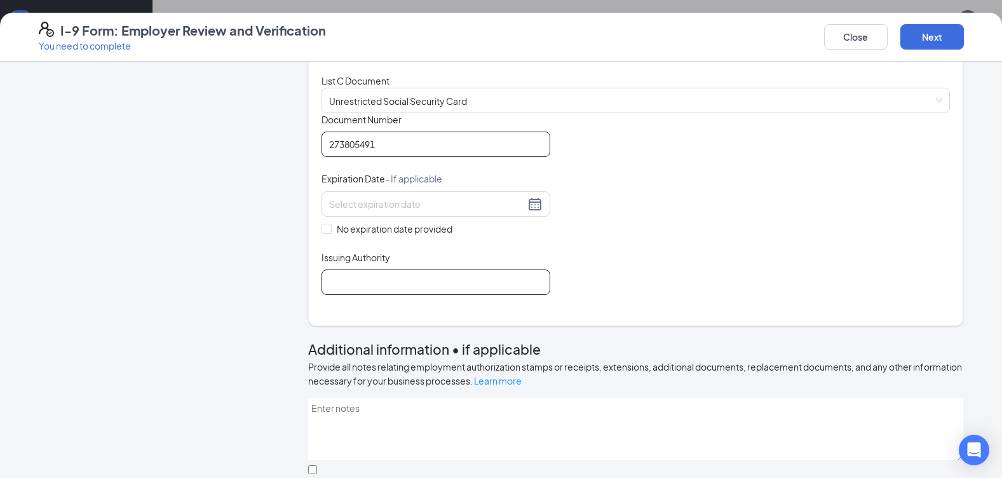
type input "273805491"
click at [346, 295] on input "Issuing Authority" at bounding box center [436, 281] width 229 height 25
type input "Social Security Office"
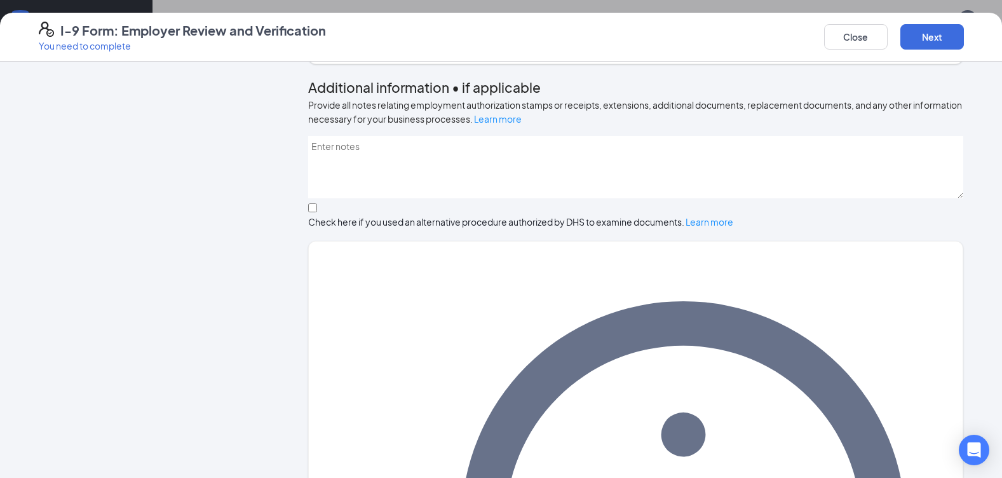
scroll to position [712, 0]
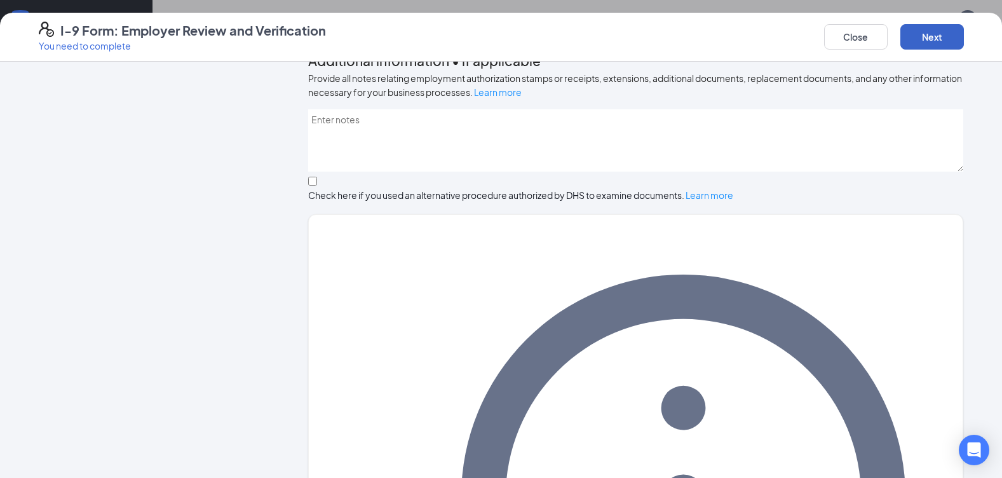
click at [925, 42] on button "Next" at bounding box center [933, 36] width 64 height 25
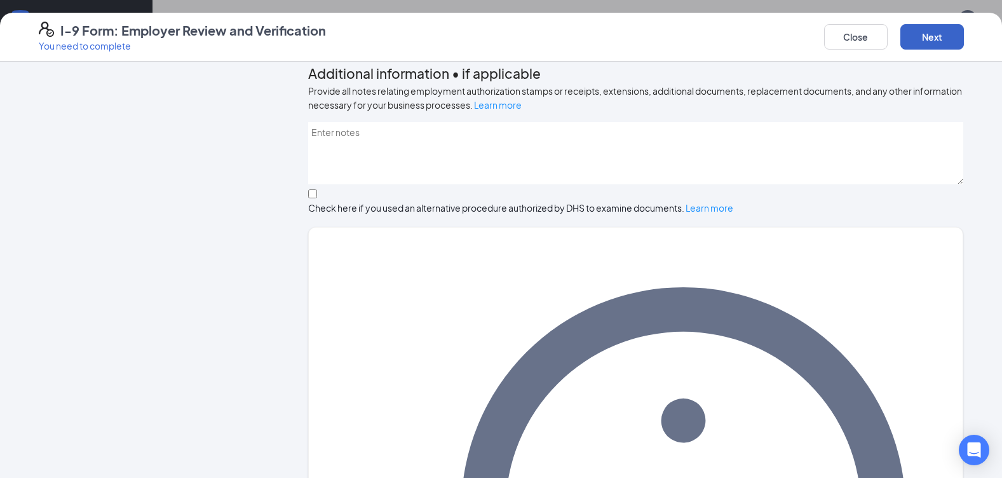
scroll to position [501, 0]
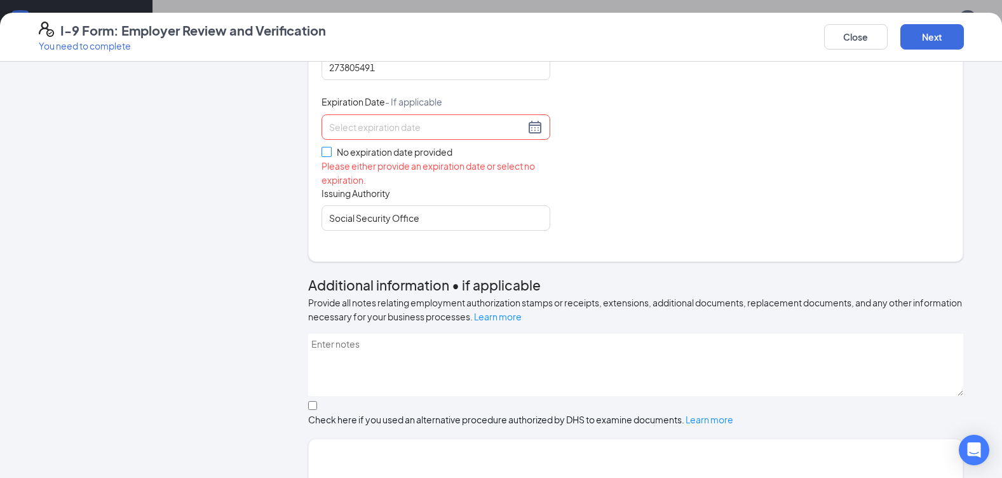
click at [322, 157] on span at bounding box center [327, 152] width 10 height 10
click at [322, 156] on input "No expiration date provided" at bounding box center [326, 151] width 9 height 9
checkbox input "true"
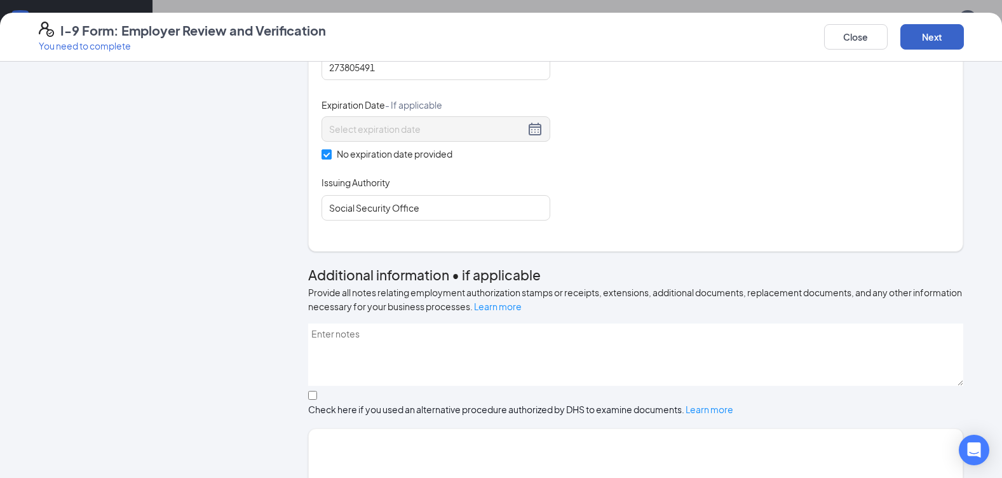
click at [926, 37] on button "Next" at bounding box center [933, 36] width 64 height 25
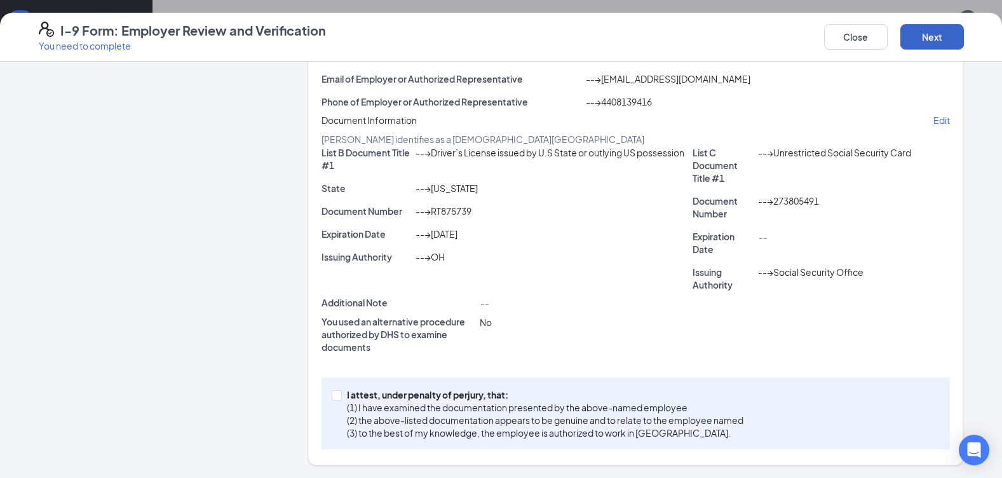
scroll to position [259, 0]
click at [327, 398] on div "I attest, under penalty of [PERSON_NAME], that: (1) I have examined the documen…" at bounding box center [636, 414] width 629 height 72
click at [332, 397] on input "I attest, under penalty of [PERSON_NAME], that: (1) I have examined the documen…" at bounding box center [336, 394] width 9 height 9
checkbox input "true"
click at [923, 46] on button "Next" at bounding box center [933, 36] width 64 height 25
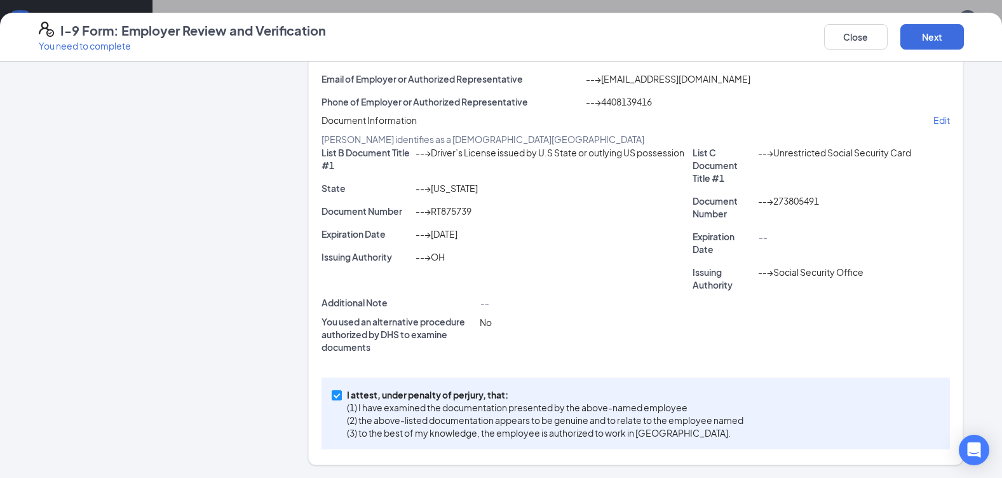
scroll to position [0, 0]
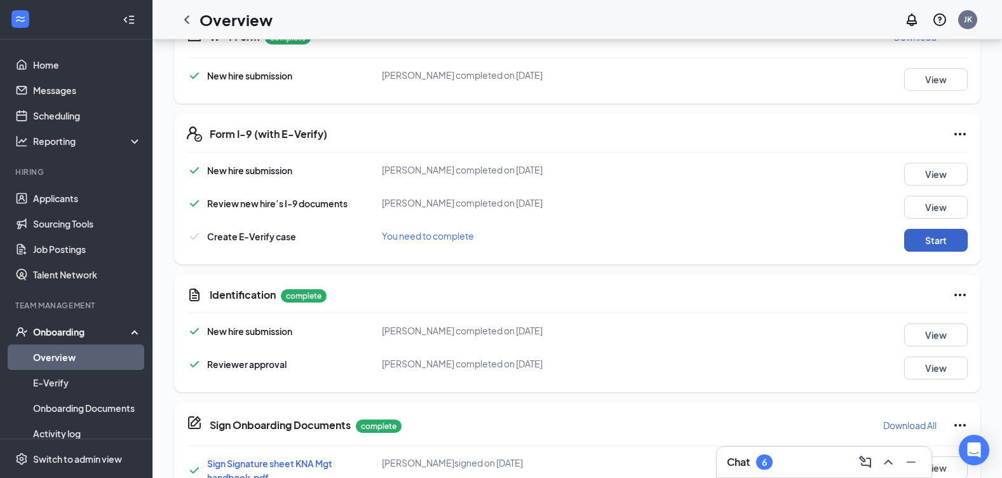
click at [936, 238] on button "Start" at bounding box center [936, 240] width 64 height 23
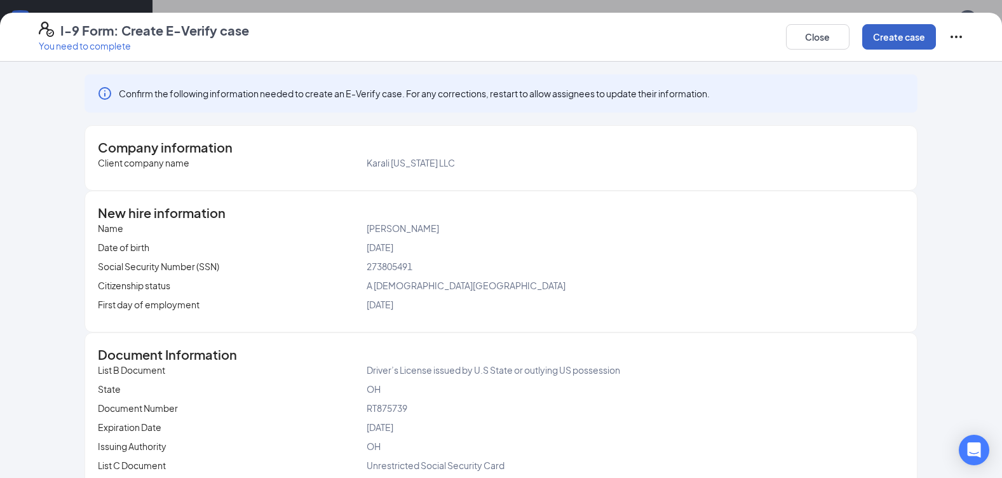
click at [887, 43] on button "Create case" at bounding box center [899, 36] width 74 height 25
